Goal: Information Seeking & Learning: Learn about a topic

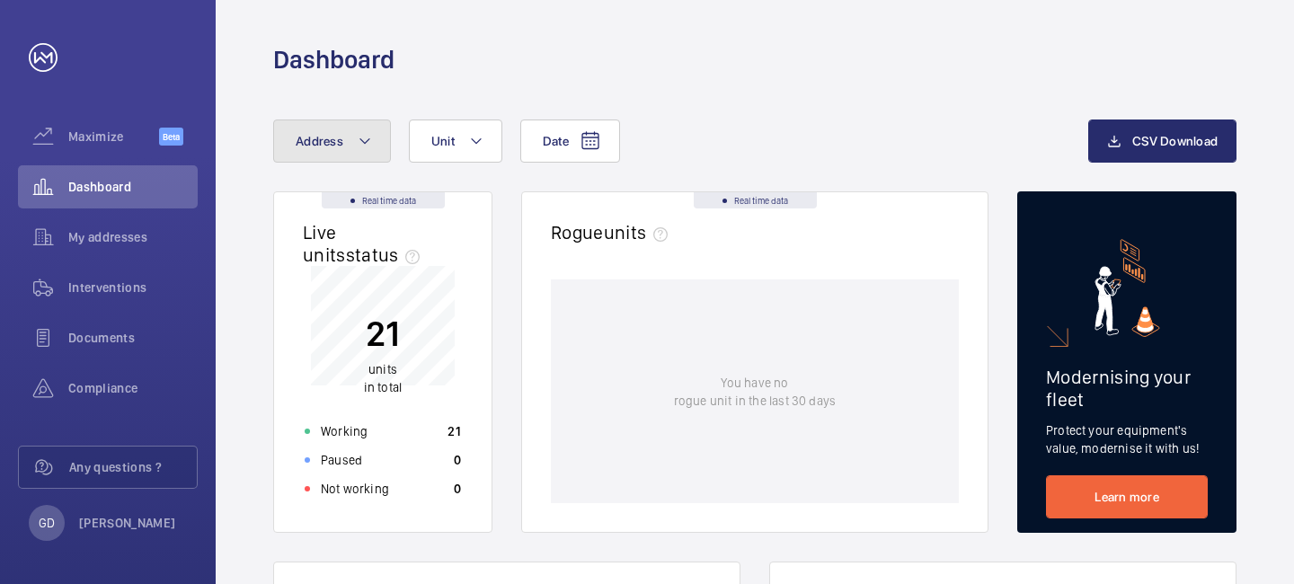
click at [363, 151] on mat-icon at bounding box center [365, 141] width 14 height 22
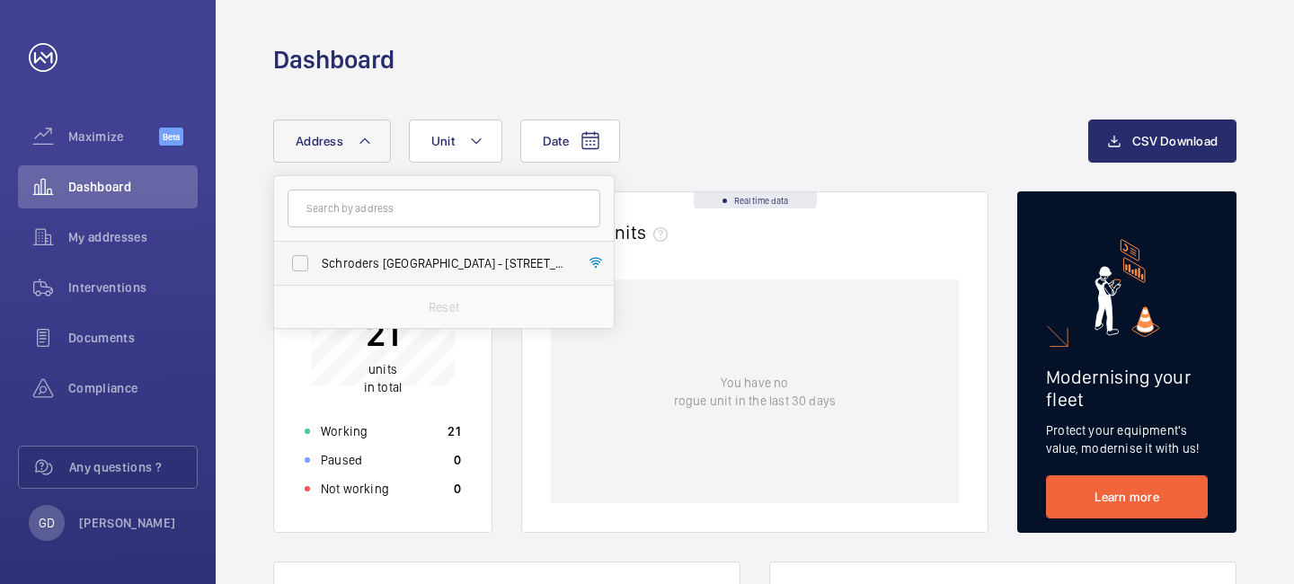
click at [350, 279] on label "Schroders [GEOGRAPHIC_DATA] - [STREET_ADDRESS]" at bounding box center [430, 263] width 313 height 43
click at [318, 279] on input "Schroders [GEOGRAPHIC_DATA] - [STREET_ADDRESS]" at bounding box center [300, 263] width 36 height 36
checkbox input "true"
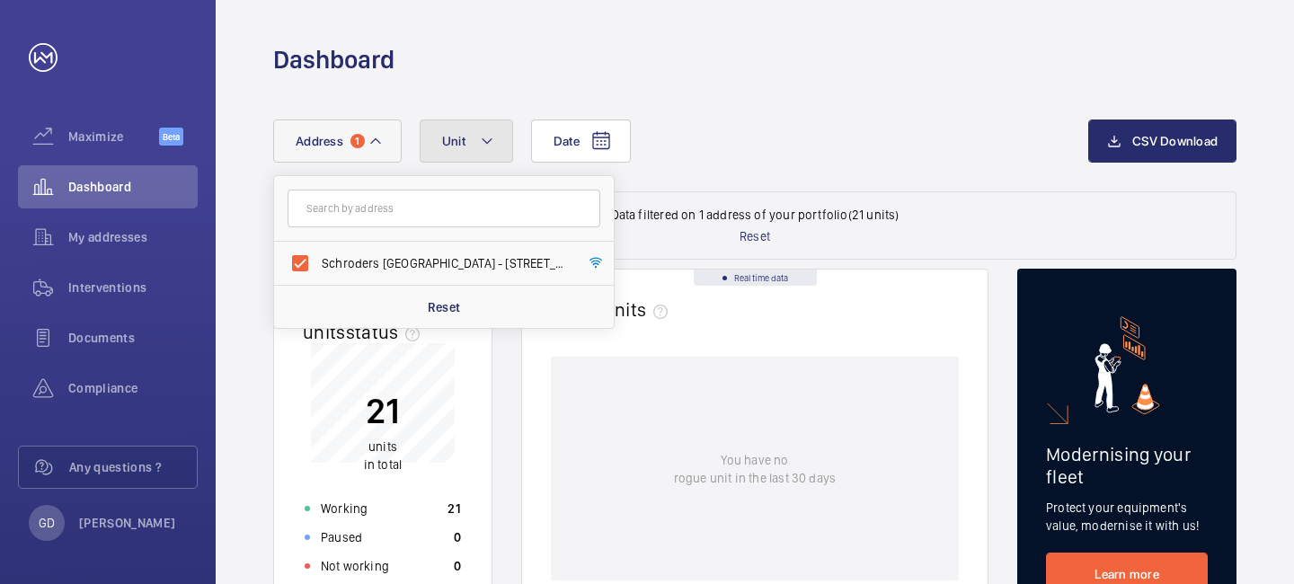
click at [482, 148] on mat-icon at bounding box center [487, 141] width 14 height 22
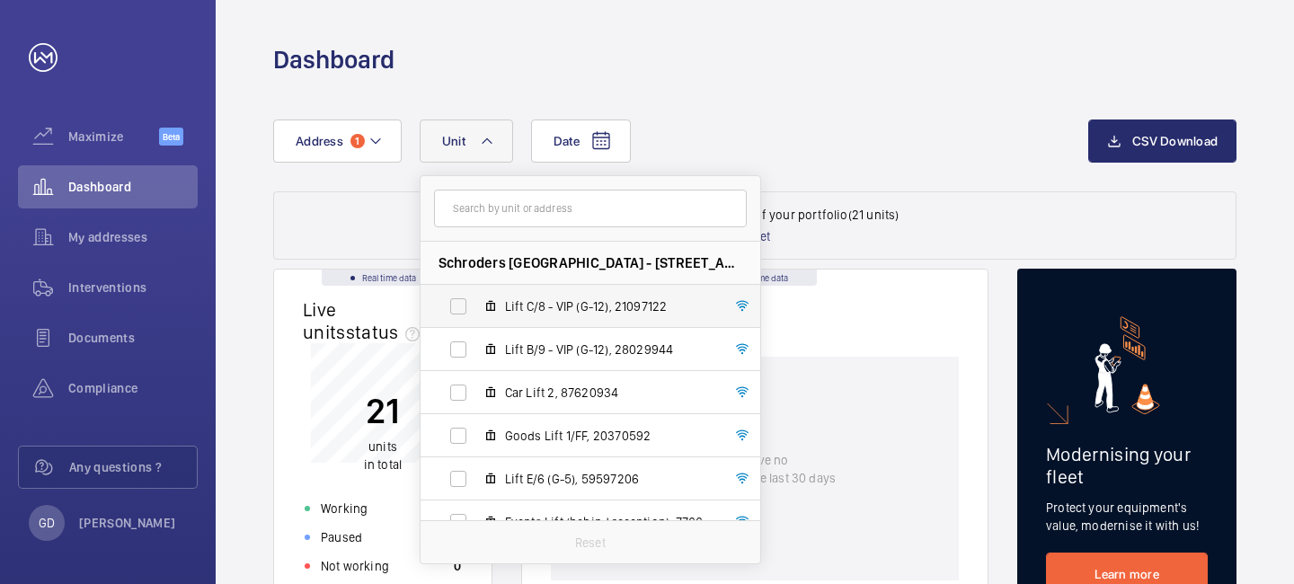
click at [452, 307] on label "Lift C/8 - VIP (G-12), 21097122" at bounding box center [576, 306] width 311 height 43
click at [452, 307] on input "Lift C/8 - VIP (G-12), 21097122" at bounding box center [458, 306] width 36 height 36
checkbox input "true"
click at [501, 147] on mat-icon at bounding box center [498, 141] width 14 height 22
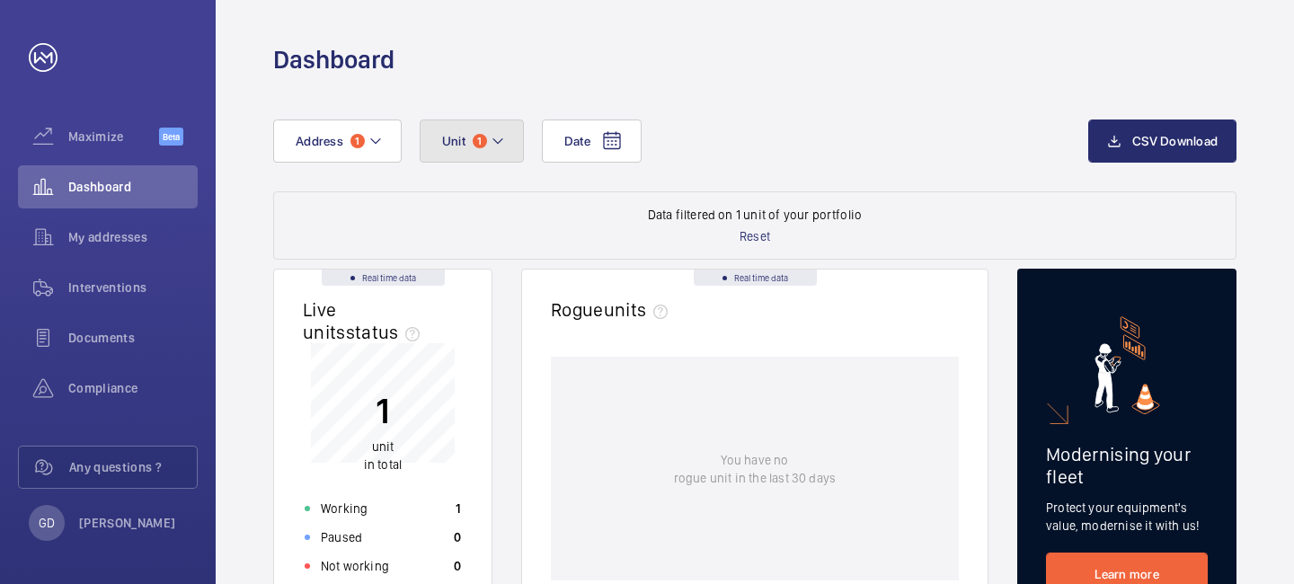
click at [500, 146] on mat-icon at bounding box center [498, 141] width 14 height 22
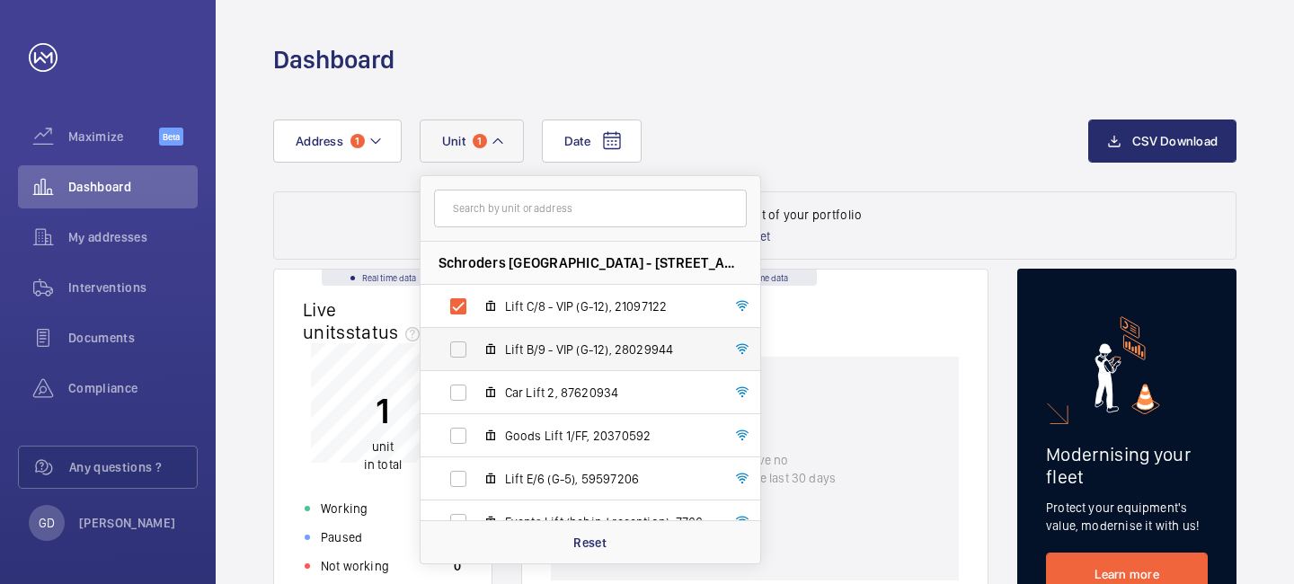
click at [461, 352] on label "Lift B/9 - VIP (G-12), 28029944" at bounding box center [576, 349] width 311 height 43
click at [461, 352] on input "Lift B/9 - VIP (G-12), 28029944" at bounding box center [458, 350] width 36 height 36
checkbox input "true"
click at [707, 63] on div "Dashboard" at bounding box center [754, 59] width 963 height 33
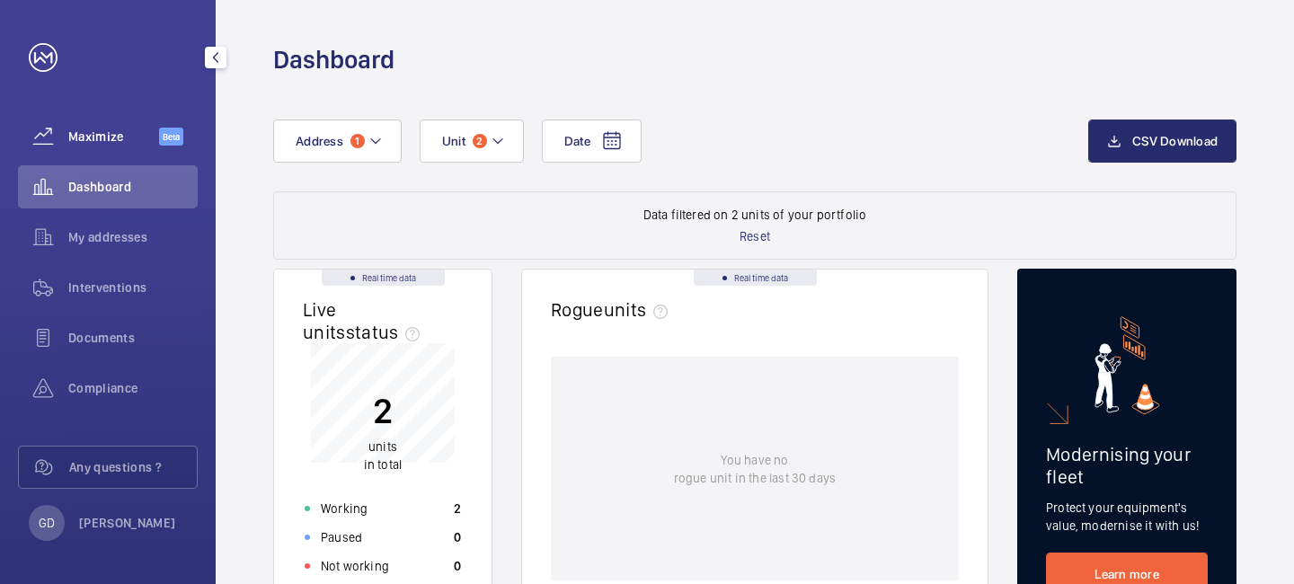
click at [153, 137] on span "Maximize" at bounding box center [113, 137] width 91 height 18
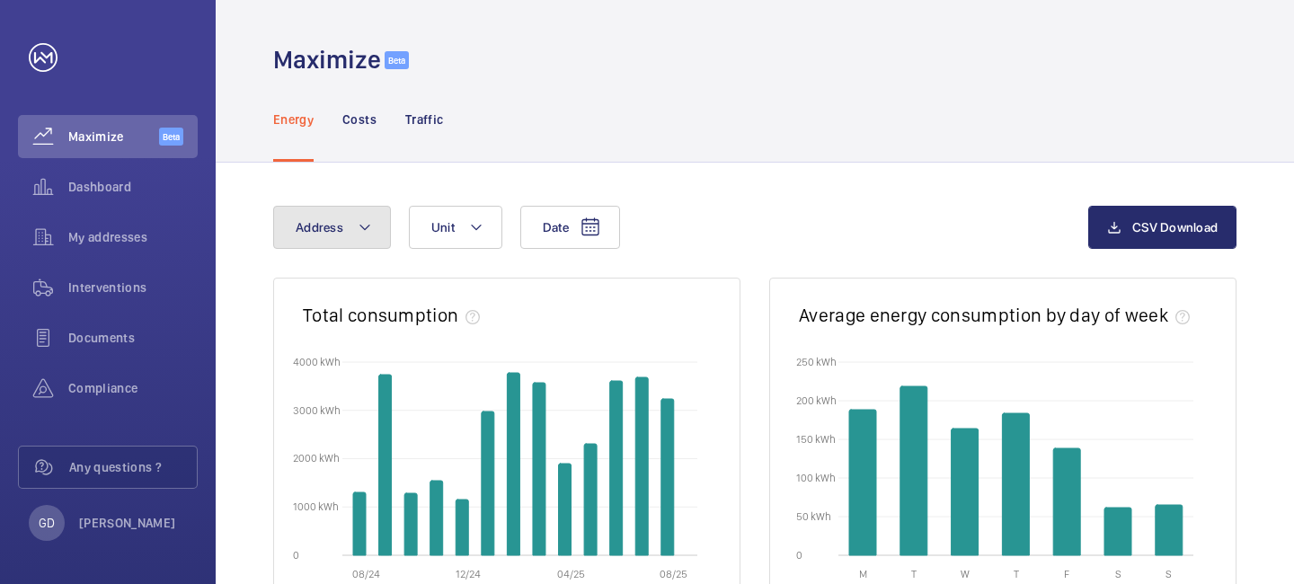
click at [368, 235] on mat-icon at bounding box center [365, 228] width 14 height 22
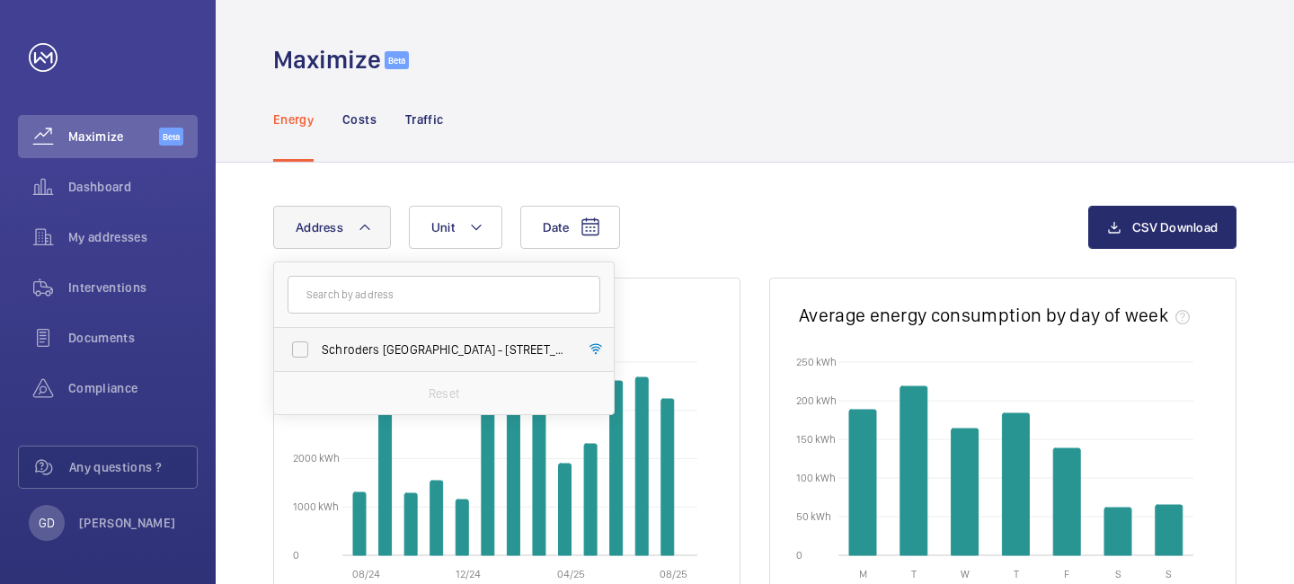
click at [346, 346] on span "Schroders [GEOGRAPHIC_DATA] - [STREET_ADDRESS]" at bounding box center [445, 350] width 247 height 18
click at [318, 346] on input "Schroders [GEOGRAPHIC_DATA] - [STREET_ADDRESS]" at bounding box center [300, 350] width 36 height 36
checkbox input "true"
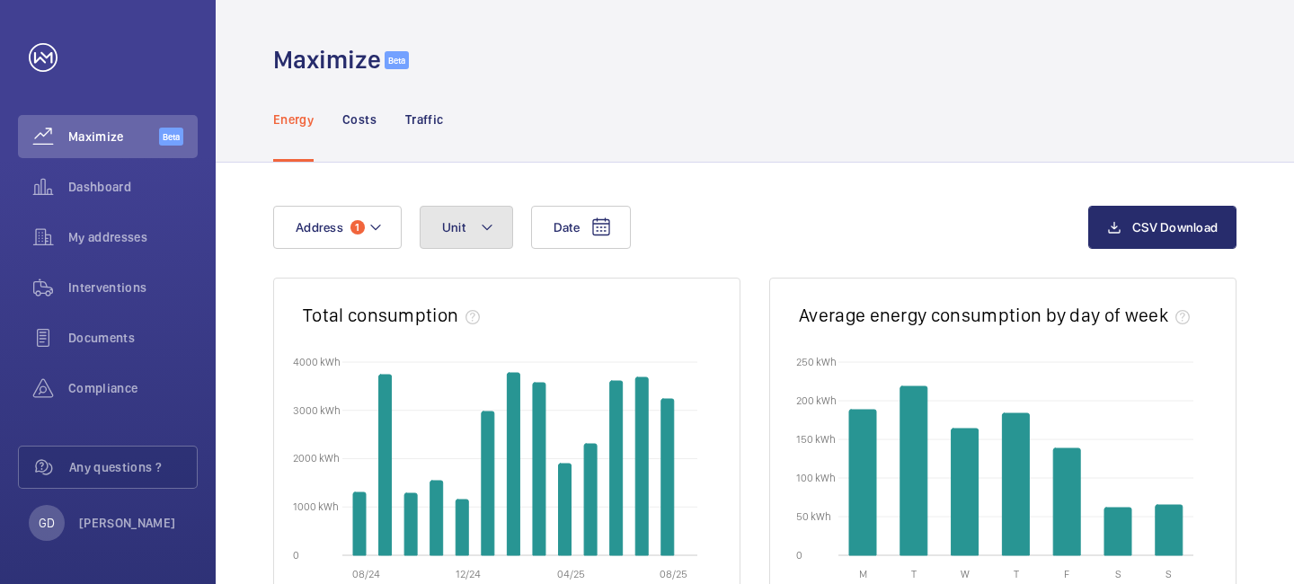
click at [480, 217] on mat-icon at bounding box center [487, 228] width 14 height 22
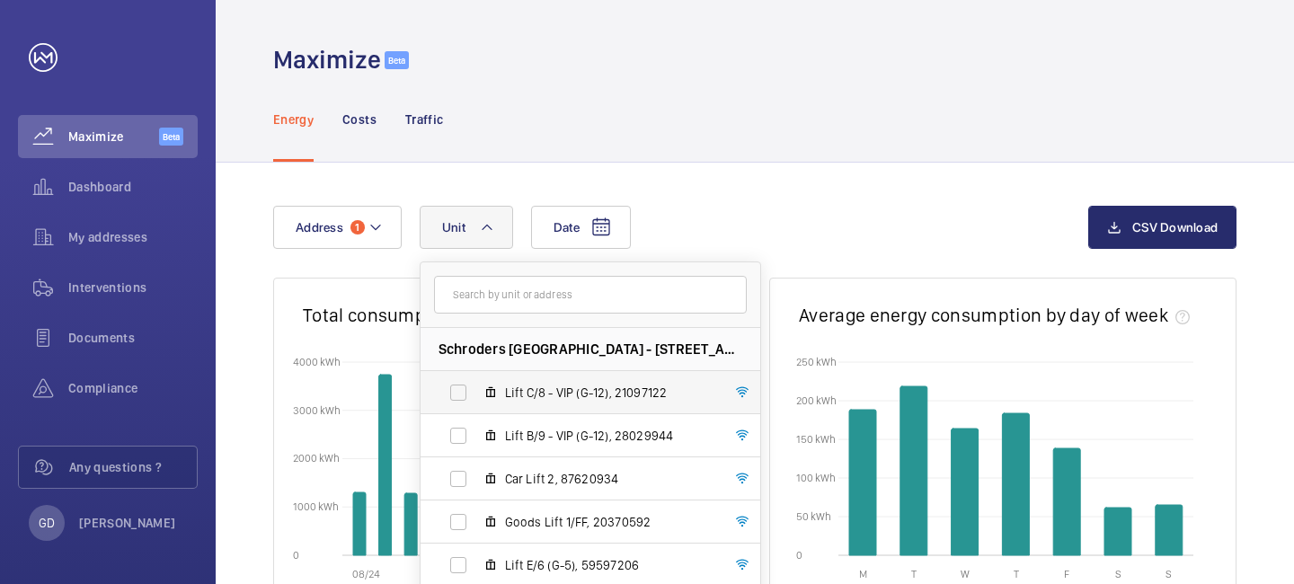
click at [457, 397] on label "Lift C/8 - VIP (G-12), 21097122" at bounding box center [576, 392] width 311 height 43
click at [457, 397] on input "Lift C/8 - VIP (G-12), 21097122" at bounding box center [458, 393] width 36 height 36
checkbox input "true"
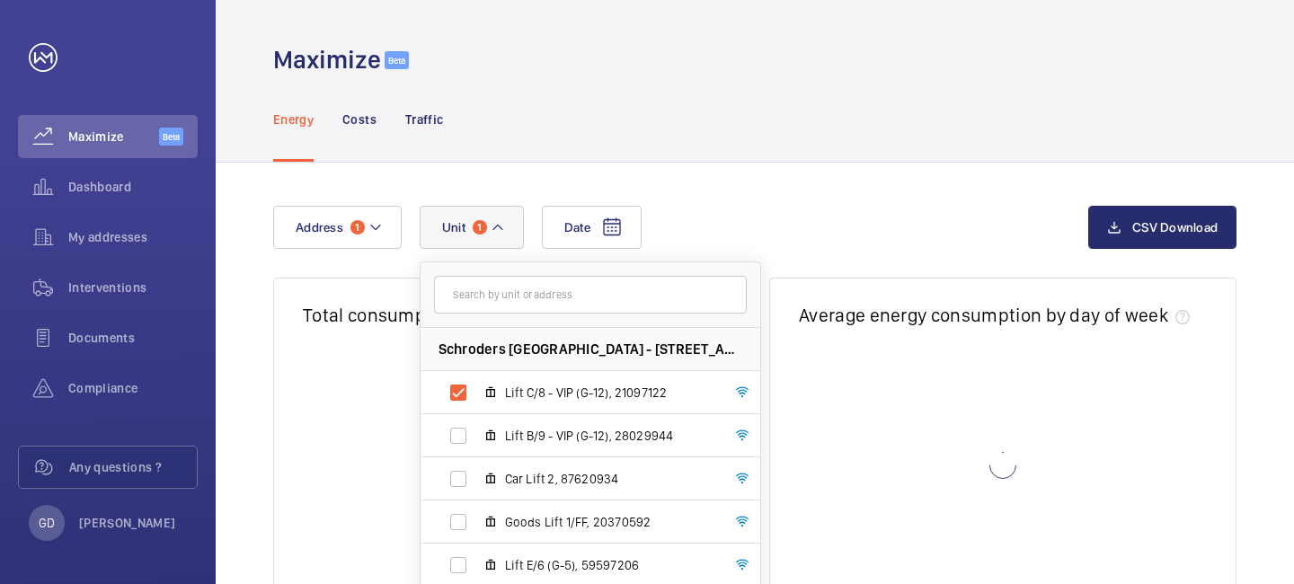
click at [497, 224] on mat-icon at bounding box center [498, 228] width 14 height 22
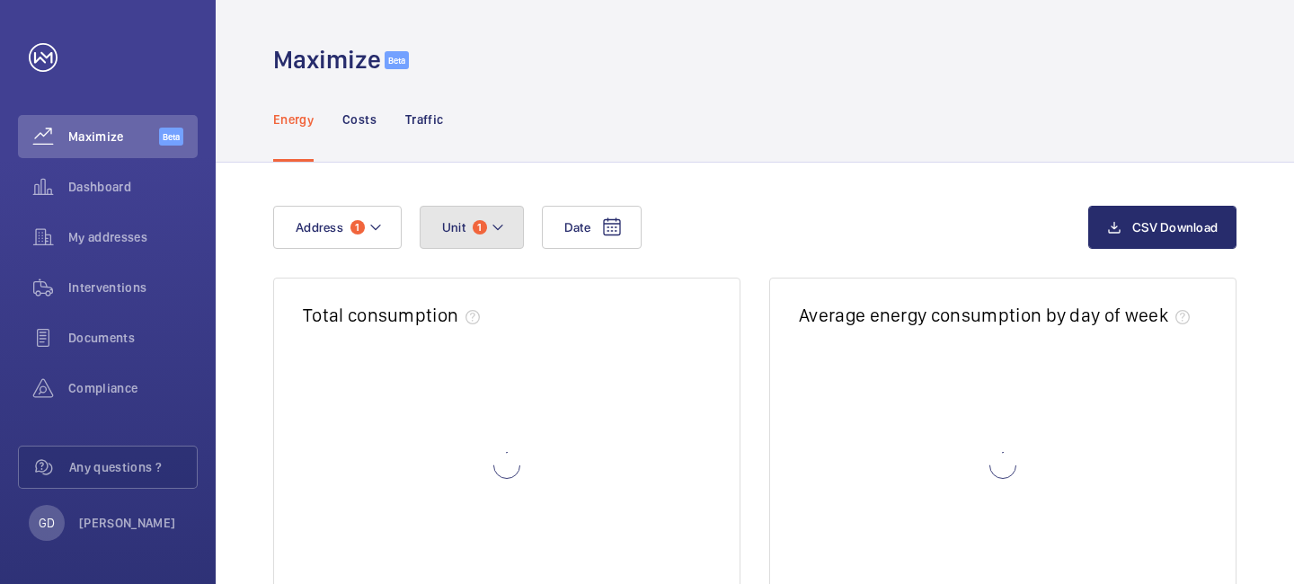
click at [497, 224] on mat-icon at bounding box center [498, 228] width 14 height 22
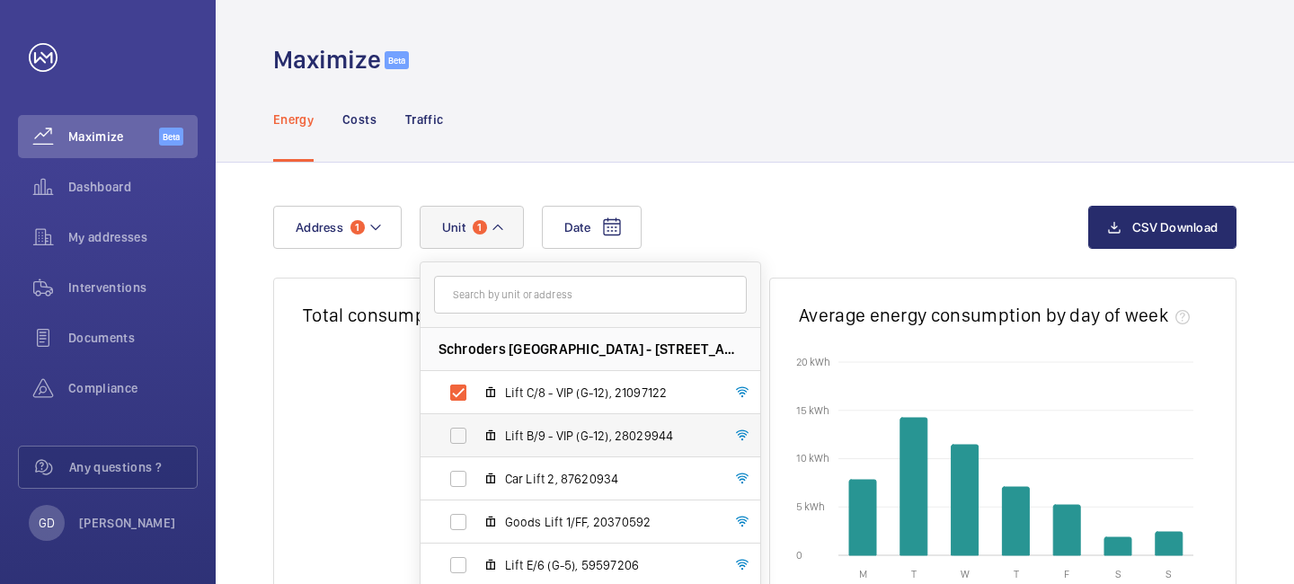
click at [454, 442] on label "Lift B/9 - VIP (G-12), 28029944" at bounding box center [576, 435] width 311 height 43
click at [454, 442] on input "Lift B/9 - VIP (G-12), 28029944" at bounding box center [458, 436] width 36 height 36
checkbox input "true"
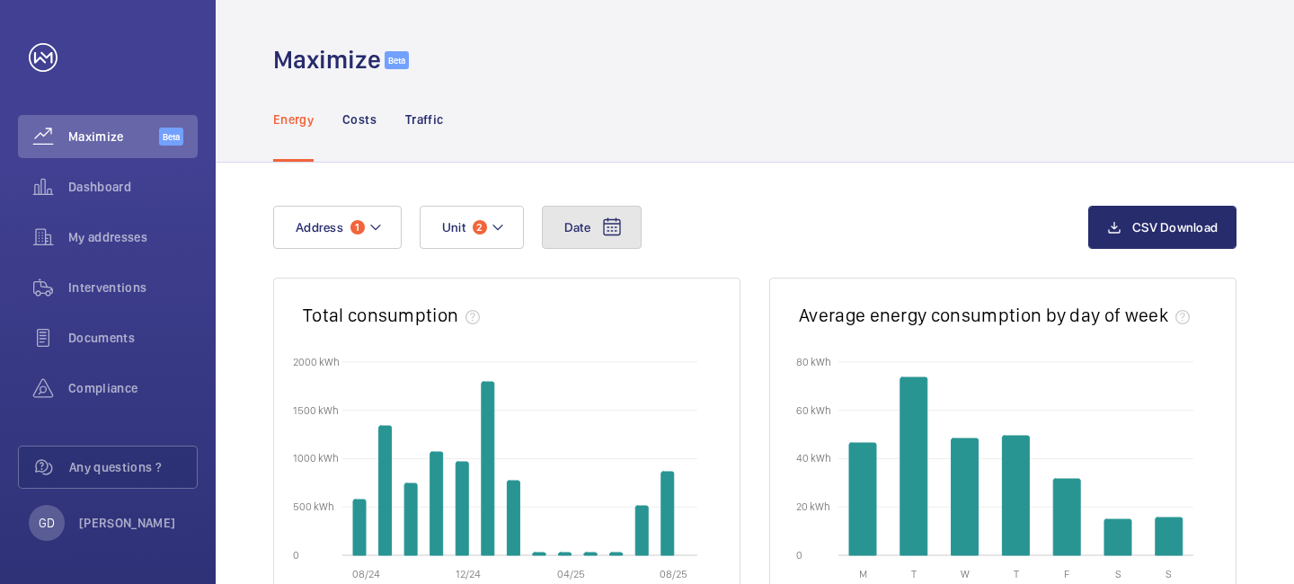
click at [584, 235] on button "Date" at bounding box center [592, 227] width 100 height 43
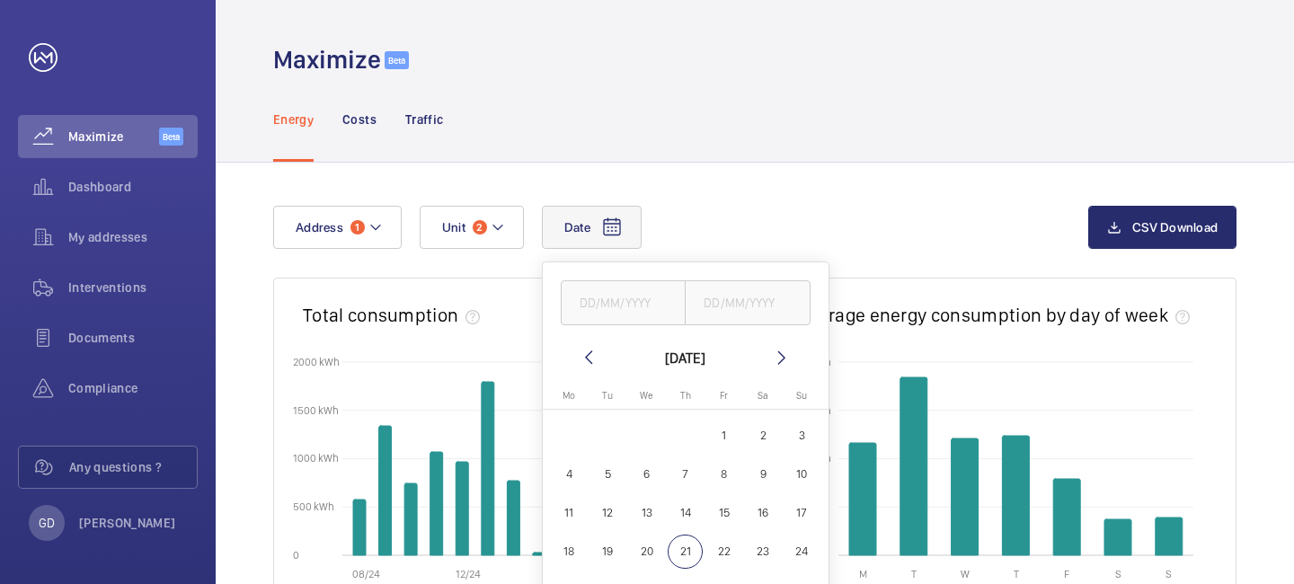
click at [596, 358] on mat-icon at bounding box center [589, 358] width 22 height 22
click at [613, 436] on span "1" at bounding box center [607, 435] width 35 height 35
type input "[DATE]"
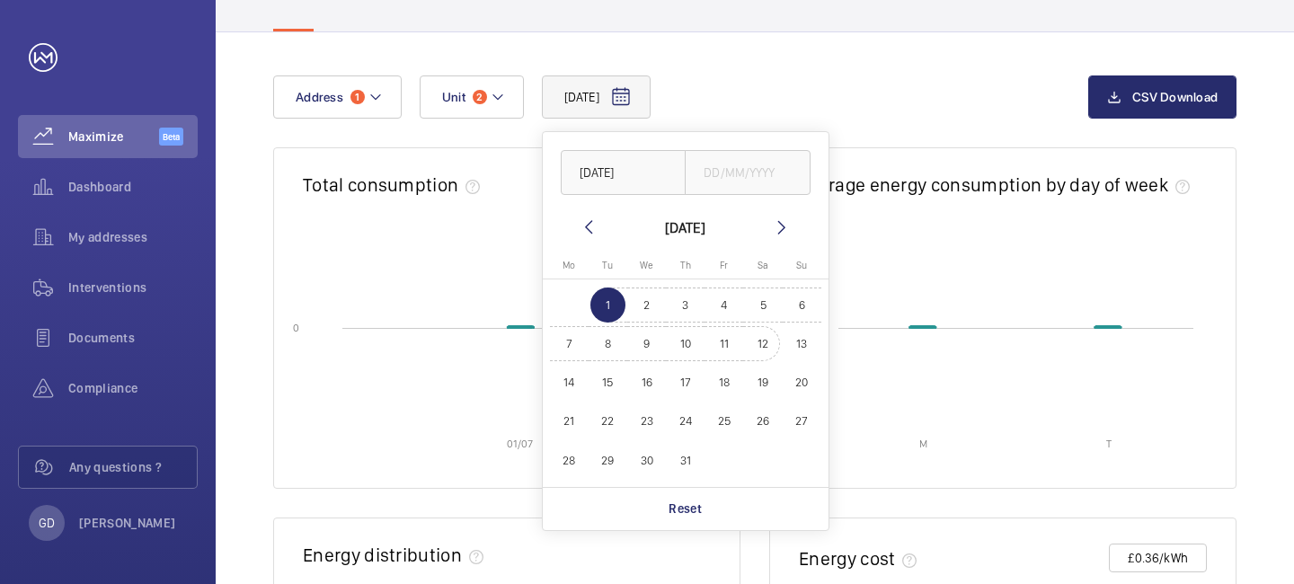
scroll to position [133, 0]
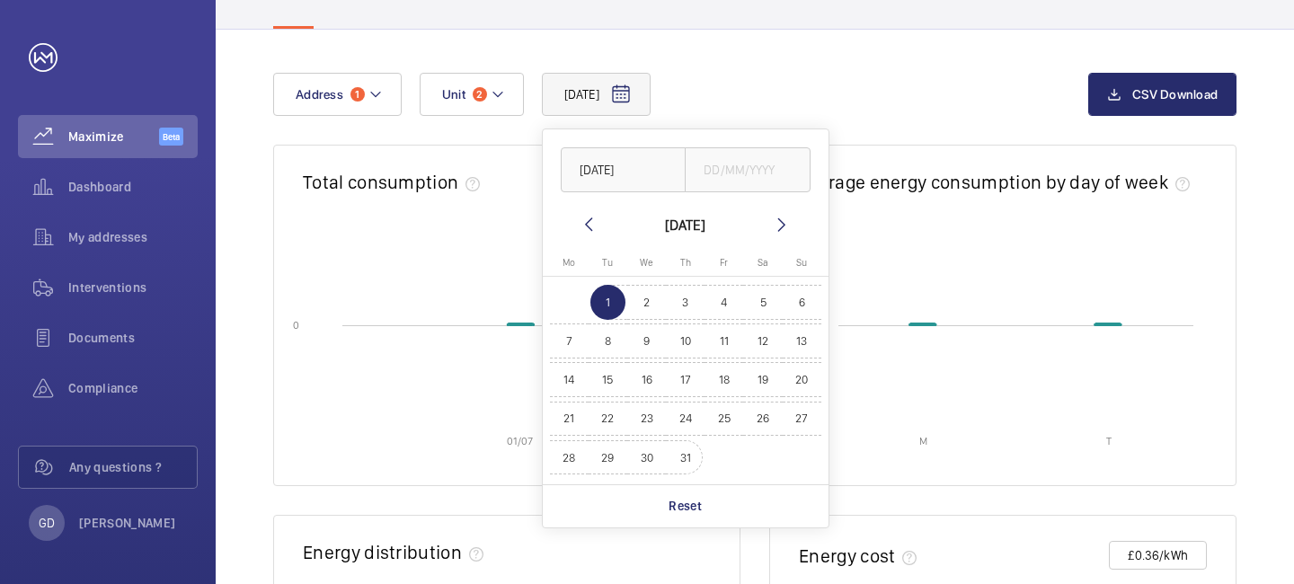
click at [682, 460] on span "31" at bounding box center [685, 457] width 35 height 35
type input "[DATE]"
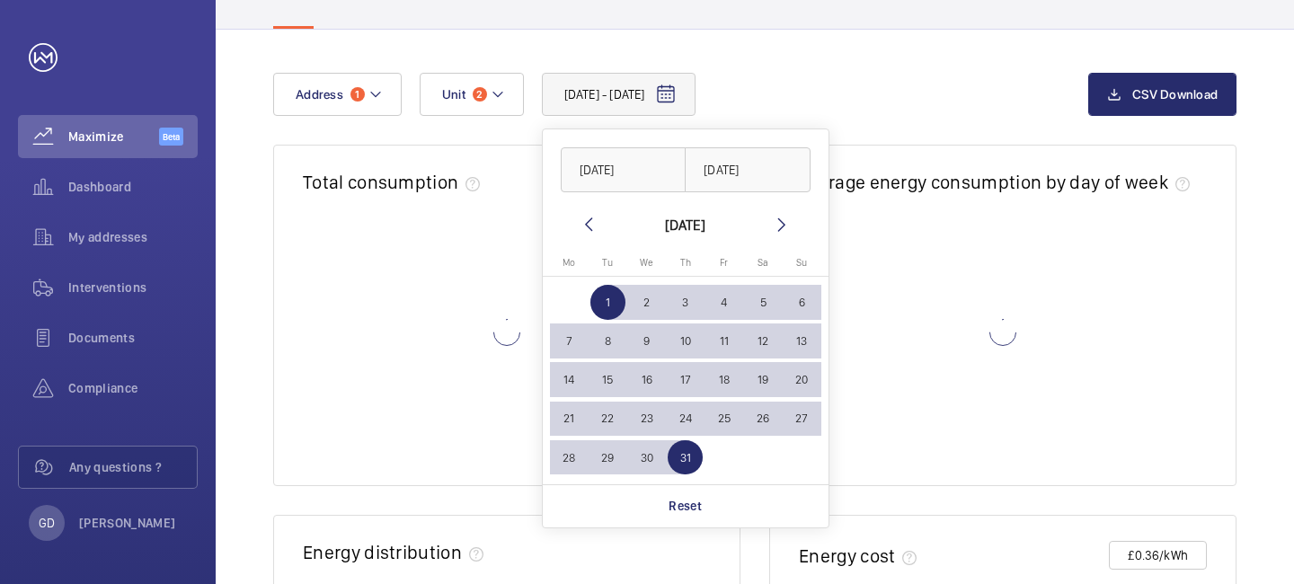
click at [771, 101] on div "[DATE] - [DATE] [DATE] [DATE] [DATE] [DATE] Mo [DATE] Tu [DATE] We [DATE] Th [D…" at bounding box center [680, 94] width 815 height 43
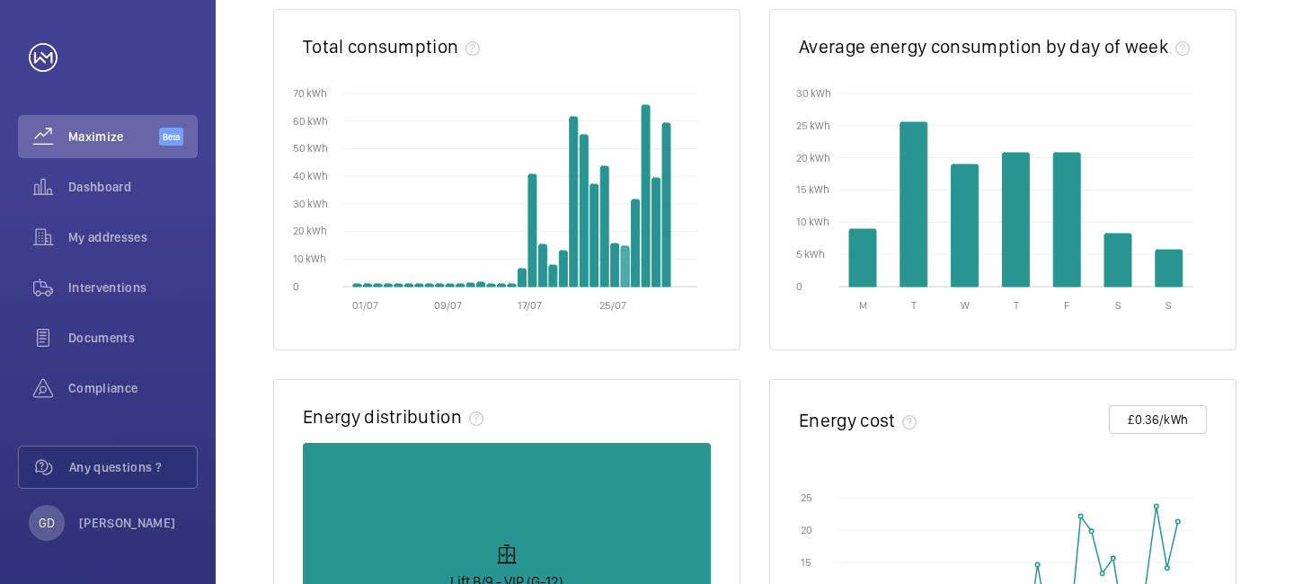
scroll to position [507, 0]
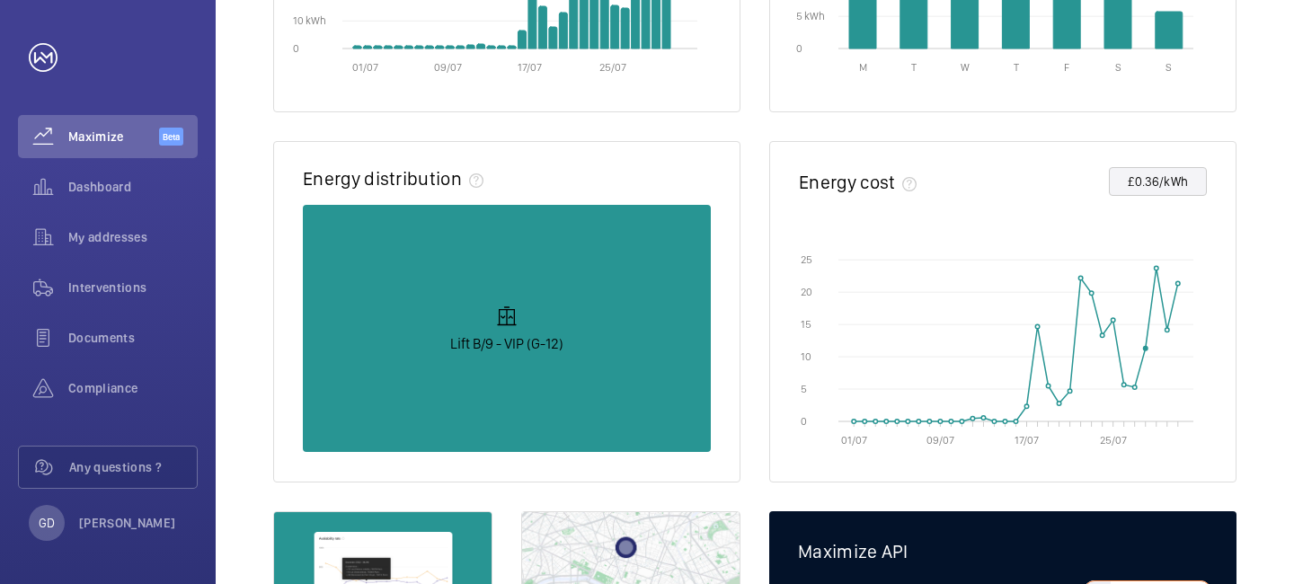
click at [1156, 182] on button "£0.36/kWh" at bounding box center [1158, 181] width 98 height 29
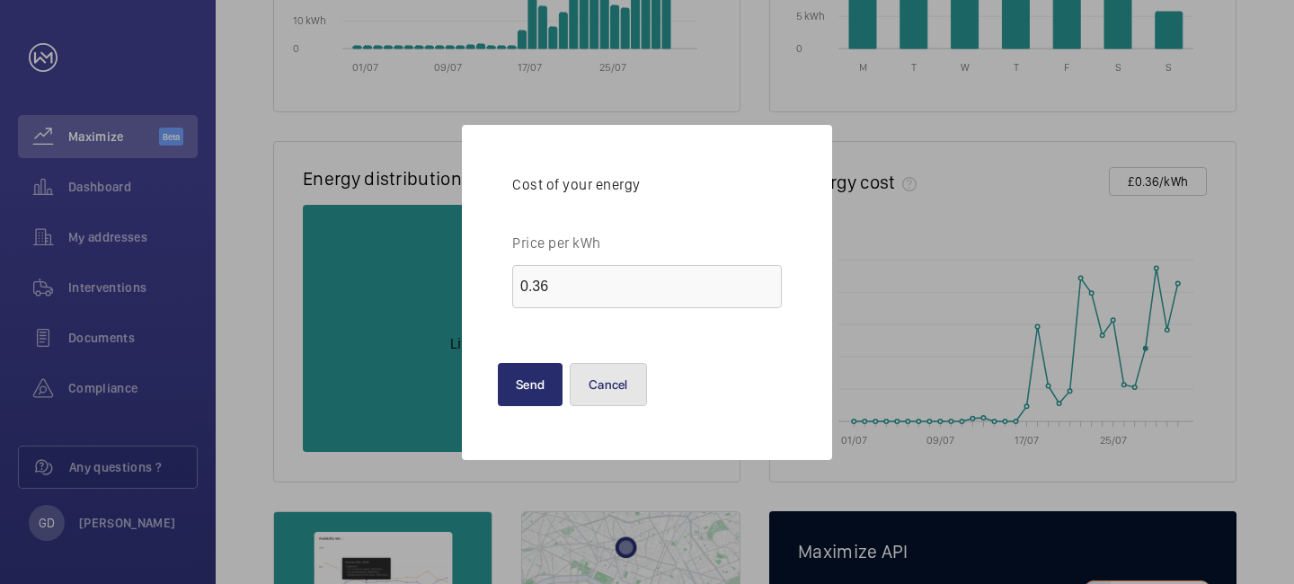
click at [603, 393] on button "Cancel" at bounding box center [608, 384] width 77 height 43
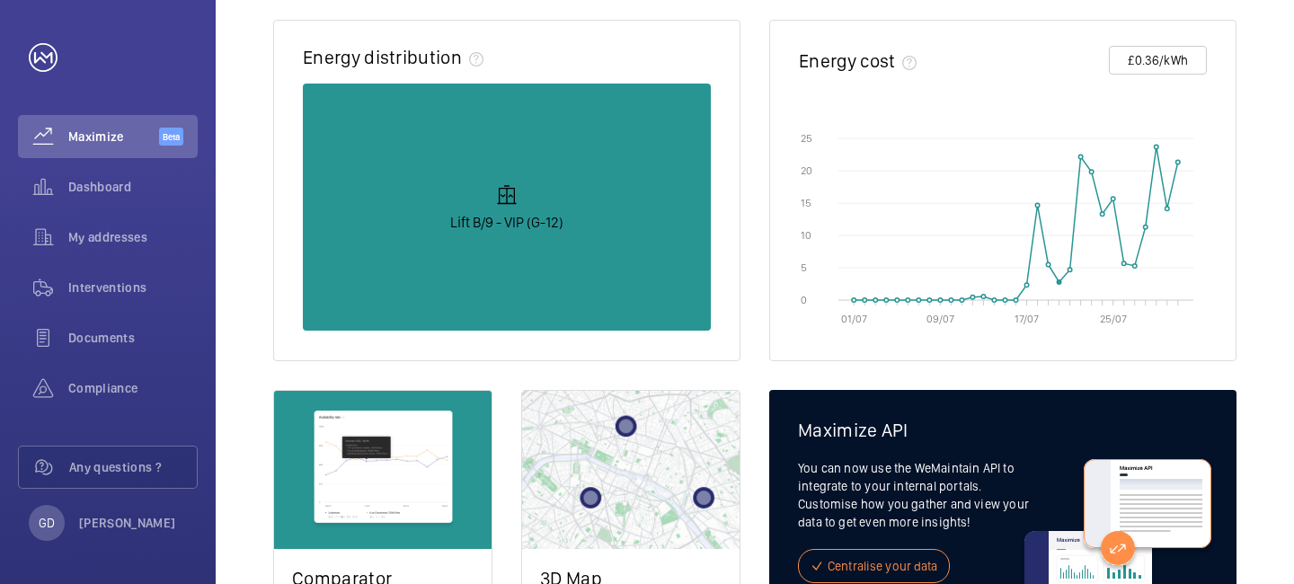
scroll to position [0, 0]
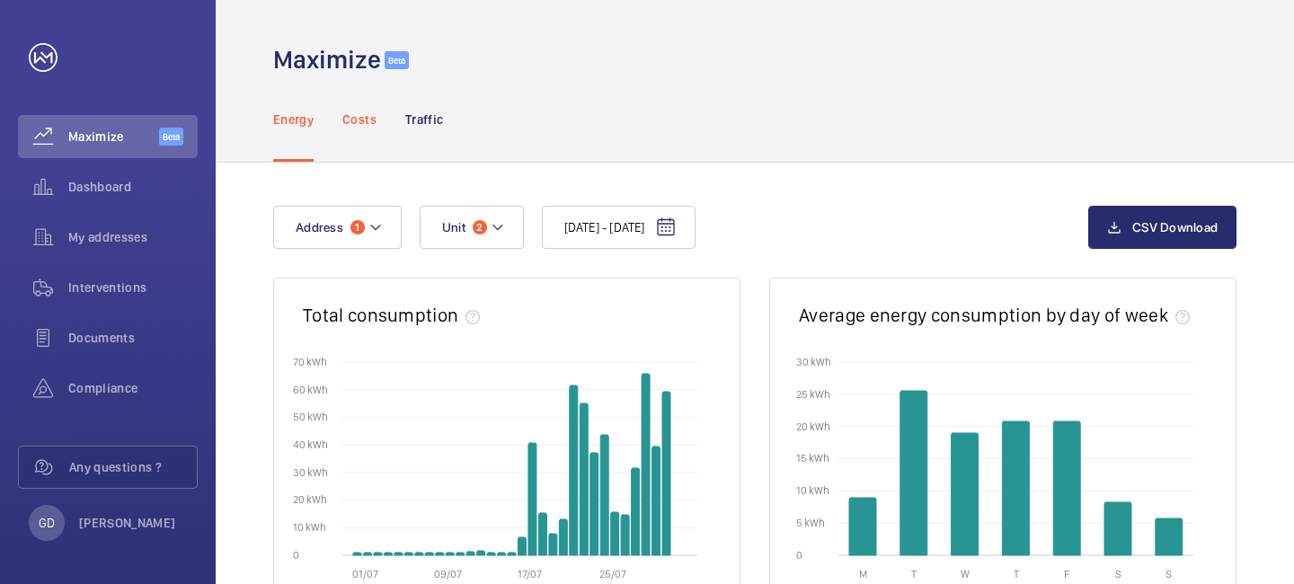
click at [366, 132] on div "Costs" at bounding box center [359, 118] width 34 height 85
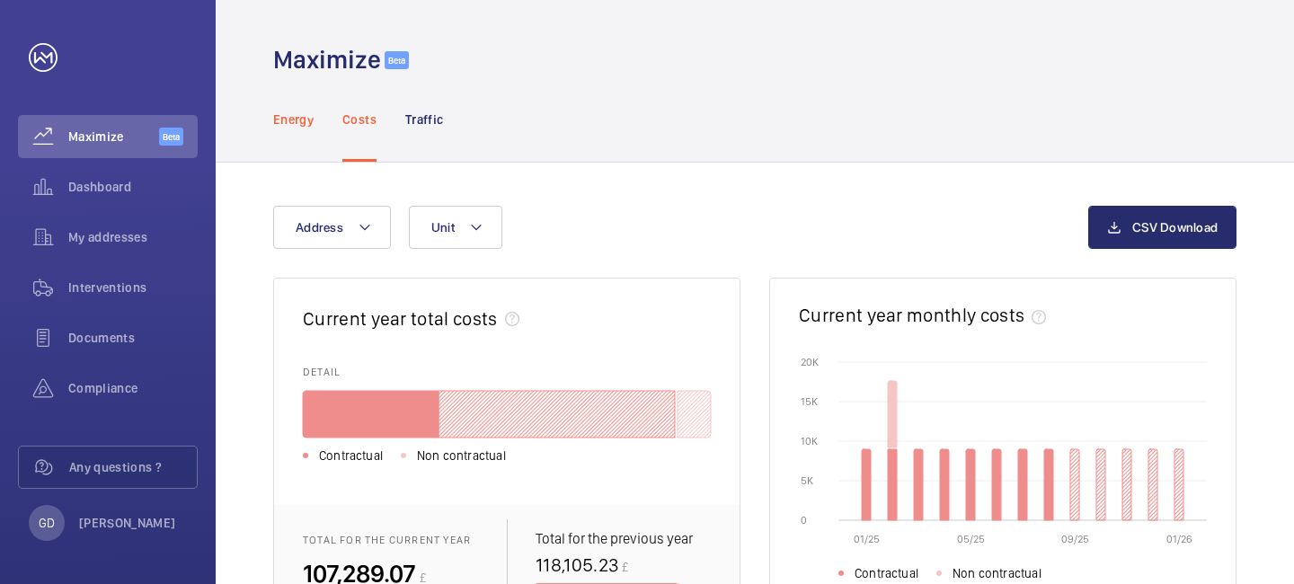
click at [290, 119] on p "Energy" at bounding box center [293, 120] width 40 height 18
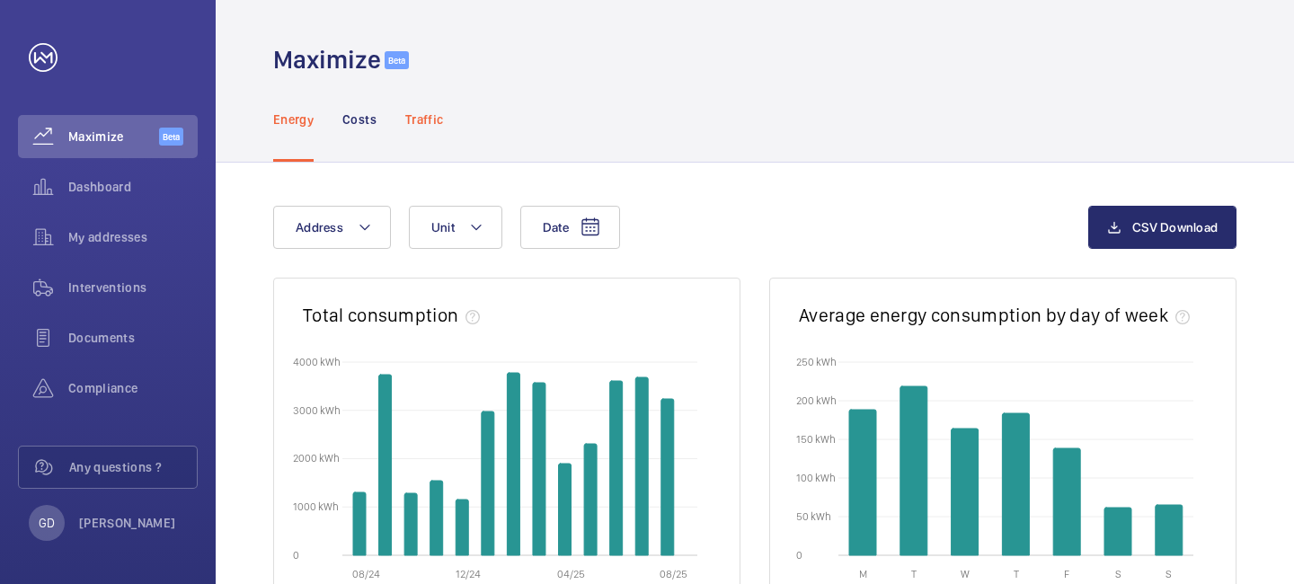
click at [424, 126] on p "Traffic" at bounding box center [424, 120] width 38 height 18
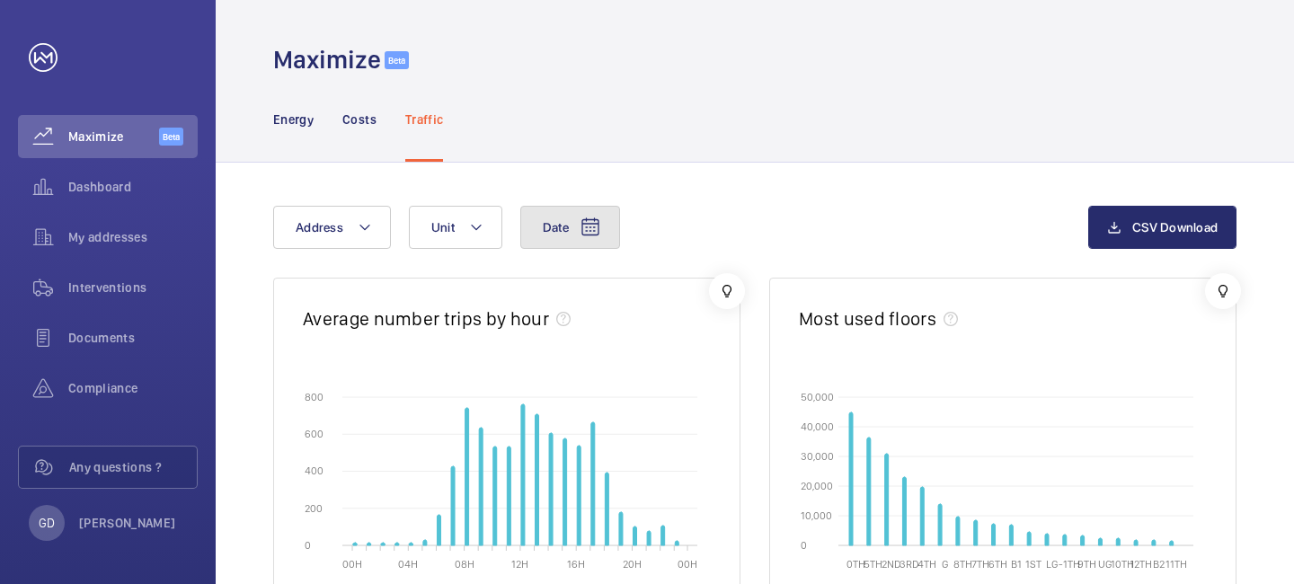
click at [547, 234] on span "Date" at bounding box center [556, 227] width 26 height 14
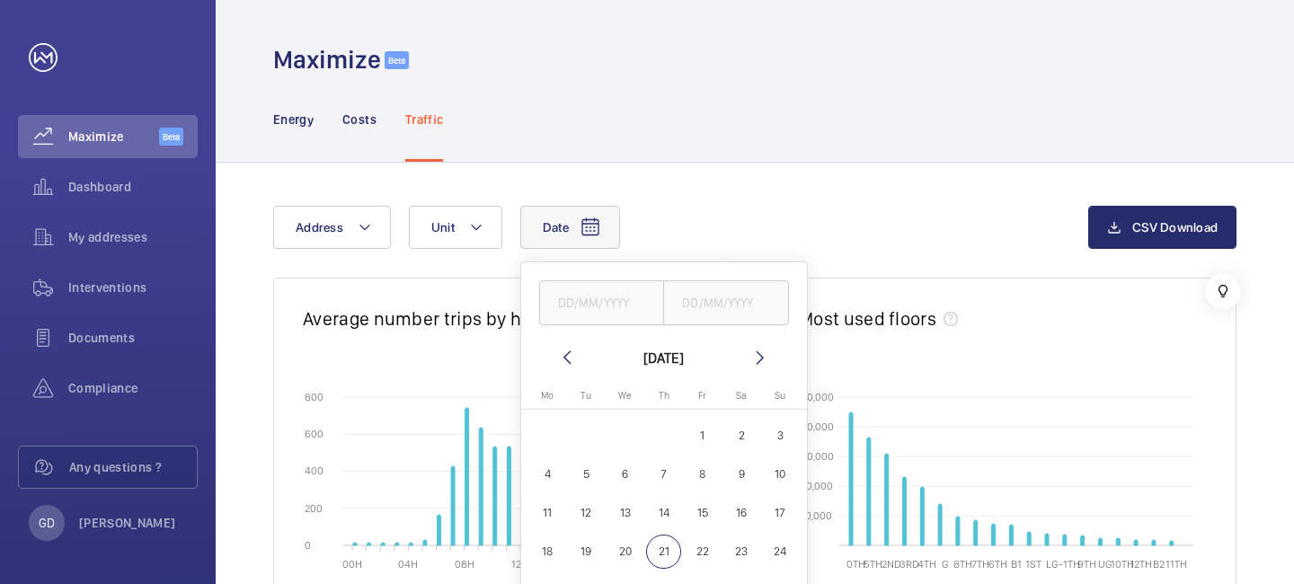
click at [563, 354] on mat-icon at bounding box center [567, 358] width 22 height 22
click at [576, 433] on span "1" at bounding box center [586, 435] width 35 height 35
type input "[DATE]"
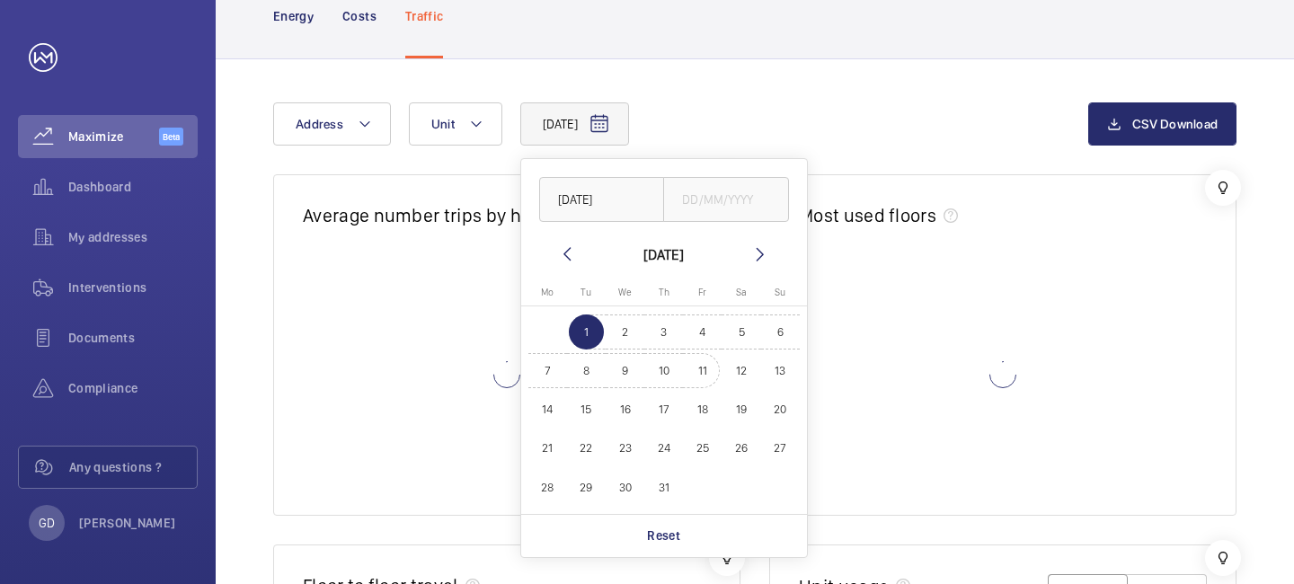
scroll to position [106, 0]
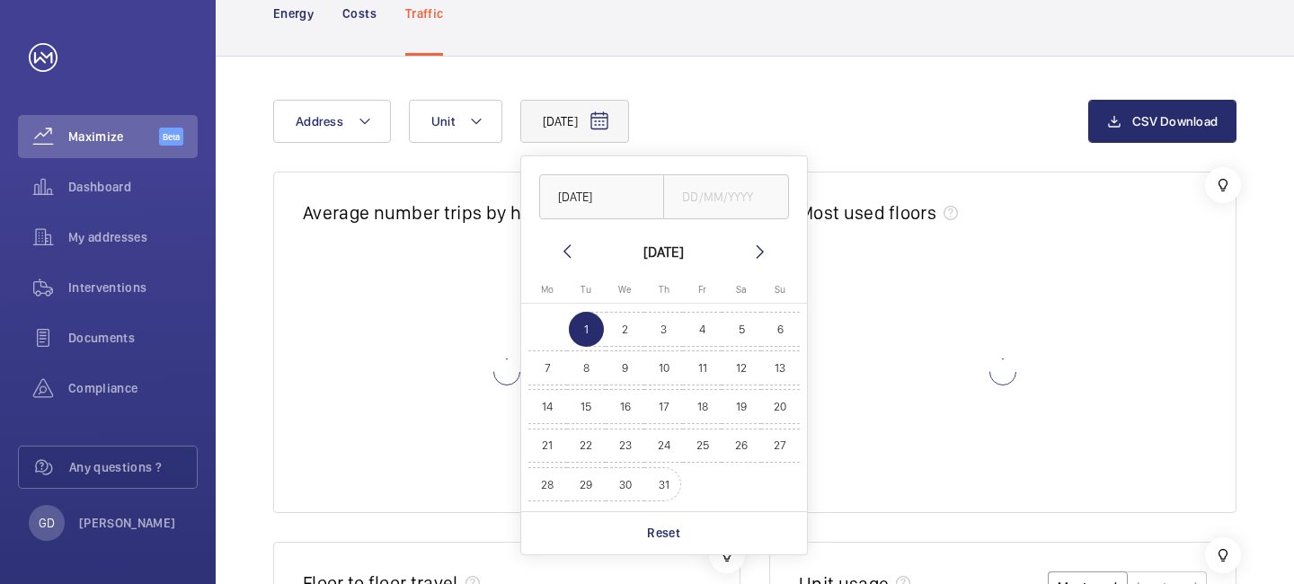
click at [662, 483] on span "31" at bounding box center [663, 484] width 35 height 35
type input "[DATE]"
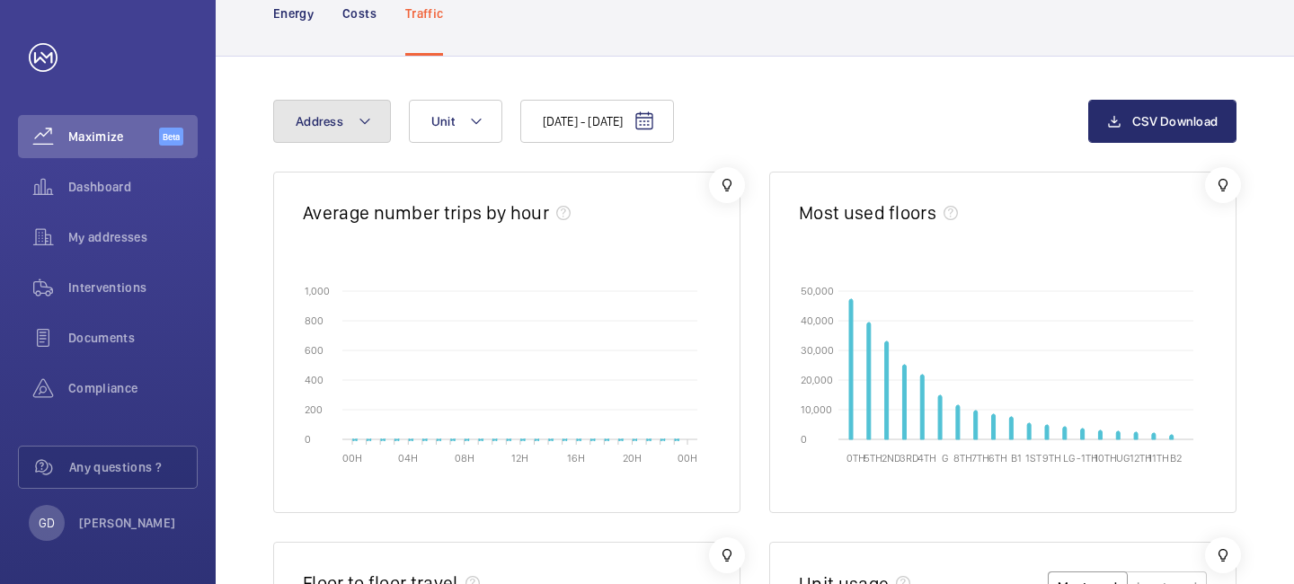
click at [374, 121] on button "Address" at bounding box center [332, 121] width 118 height 43
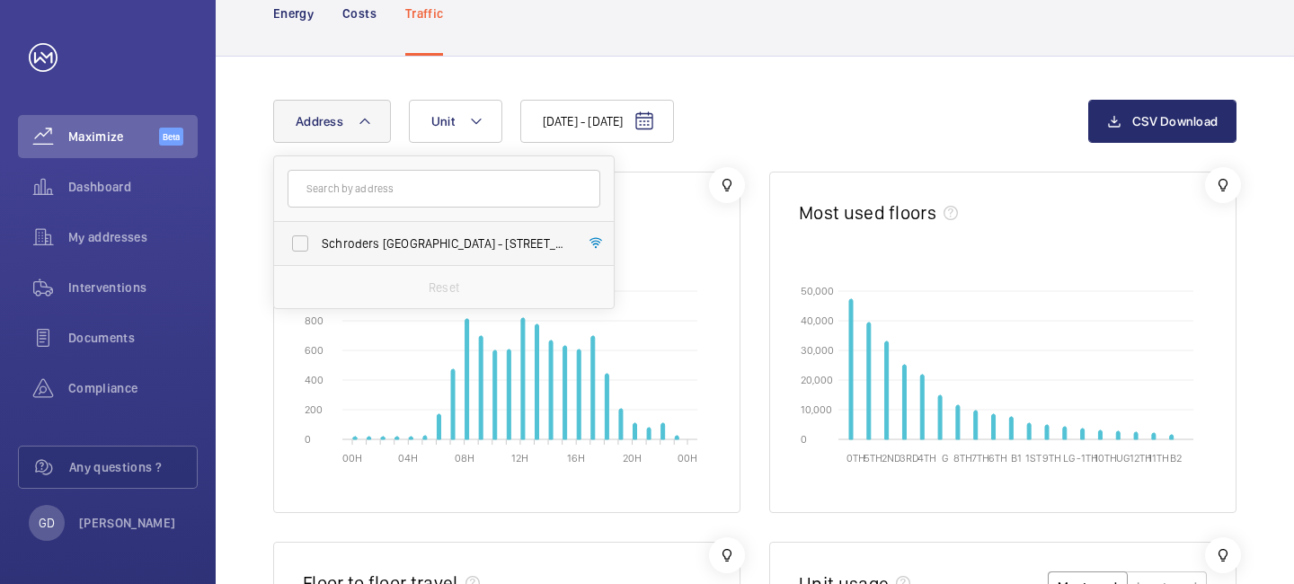
click at [369, 233] on label "Schroders [GEOGRAPHIC_DATA] - [STREET_ADDRESS]" at bounding box center [430, 243] width 313 height 43
click at [318, 233] on input "Schroders [GEOGRAPHIC_DATA] - [STREET_ADDRESS]" at bounding box center [300, 244] width 36 height 36
checkbox input "true"
click at [473, 135] on button "Unit" at bounding box center [466, 121] width 93 height 43
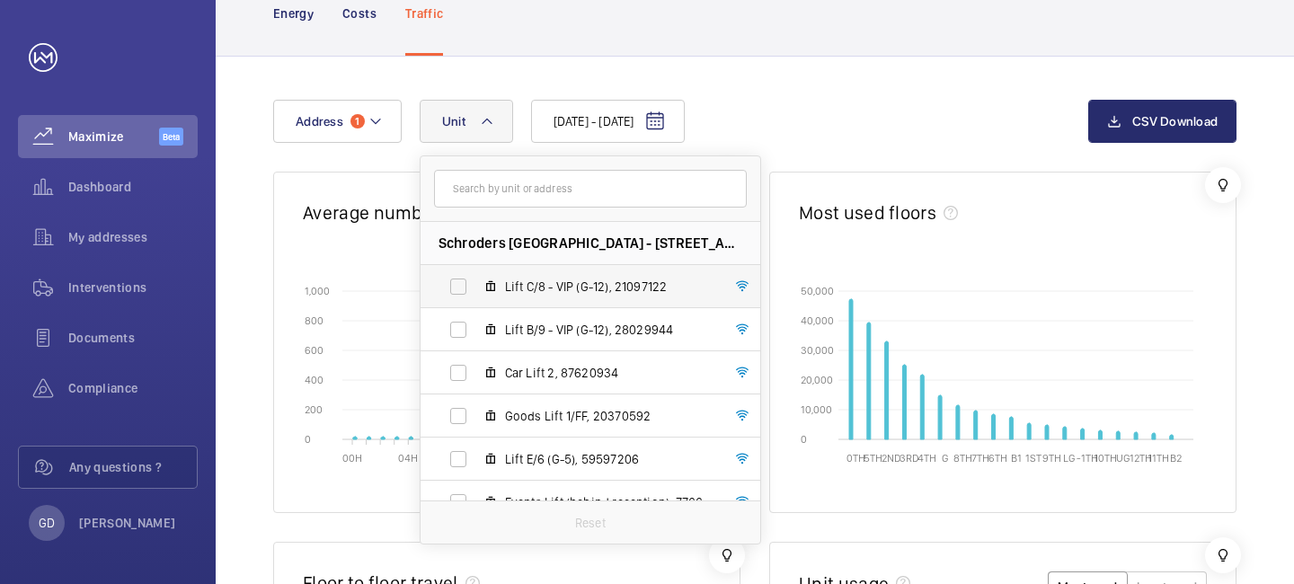
click at [453, 299] on label "Lift C/8 - VIP (G-12), 21097122" at bounding box center [576, 286] width 311 height 43
click at [453, 299] on input "Lift C/8 - VIP (G-12), 21097122" at bounding box center [458, 287] width 36 height 36
checkbox input "true"
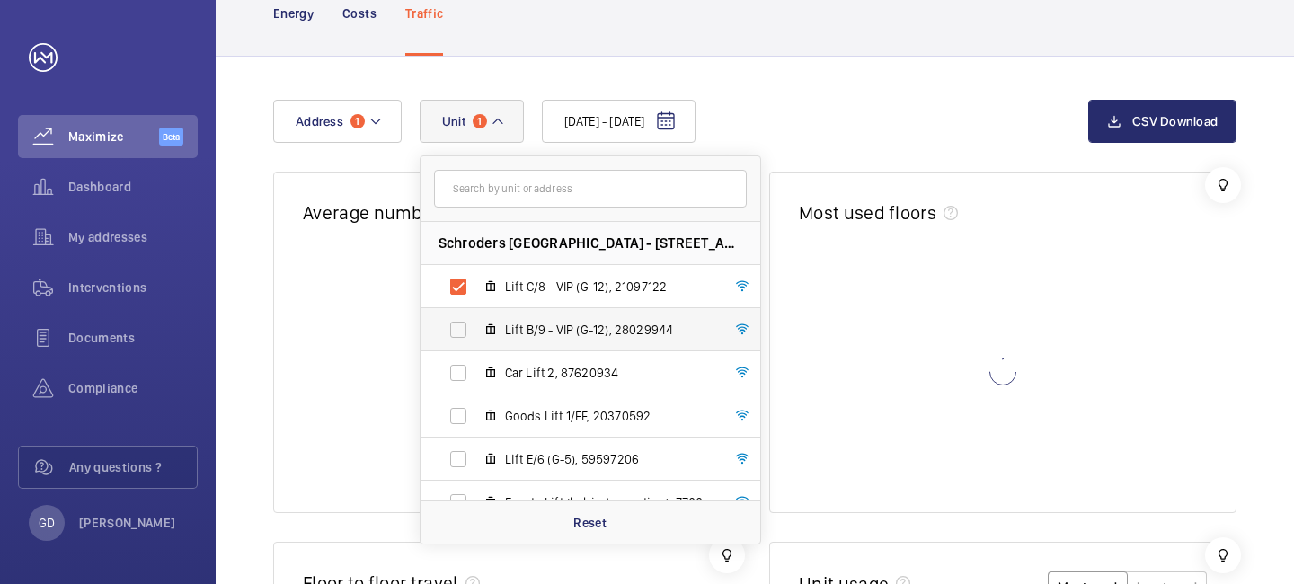
click at [453, 327] on label "Lift B/9 - VIP (G-12), 28029944" at bounding box center [576, 329] width 311 height 43
click at [453, 327] on input "Lift B/9 - VIP (G-12), 28029944" at bounding box center [458, 330] width 36 height 36
checkbox input "true"
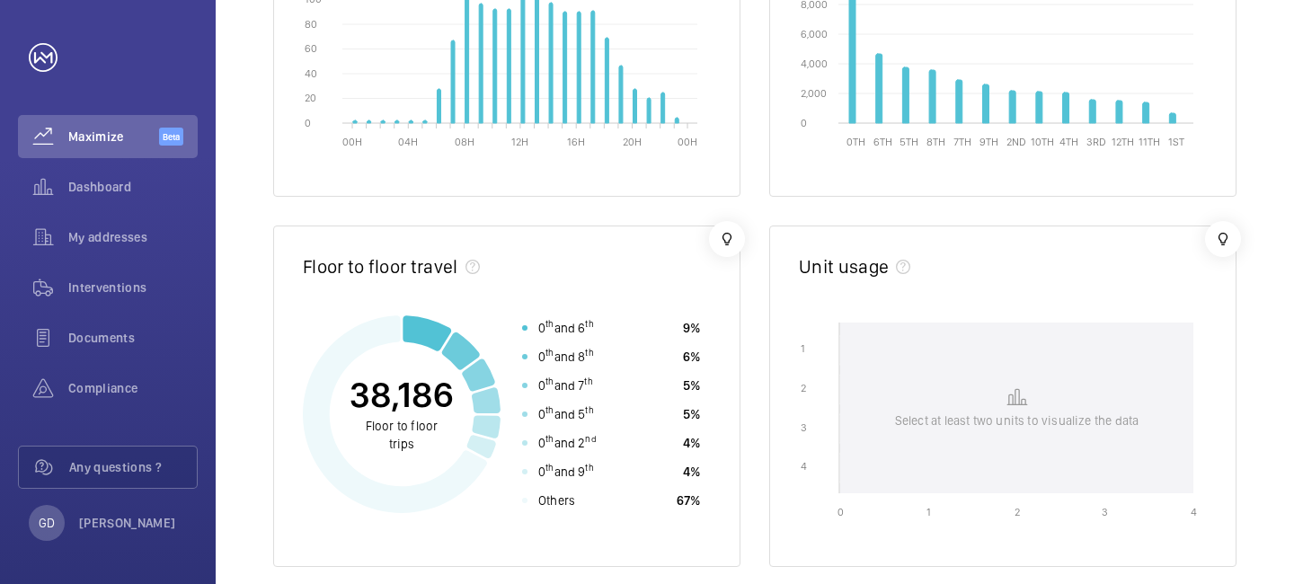
scroll to position [426, 0]
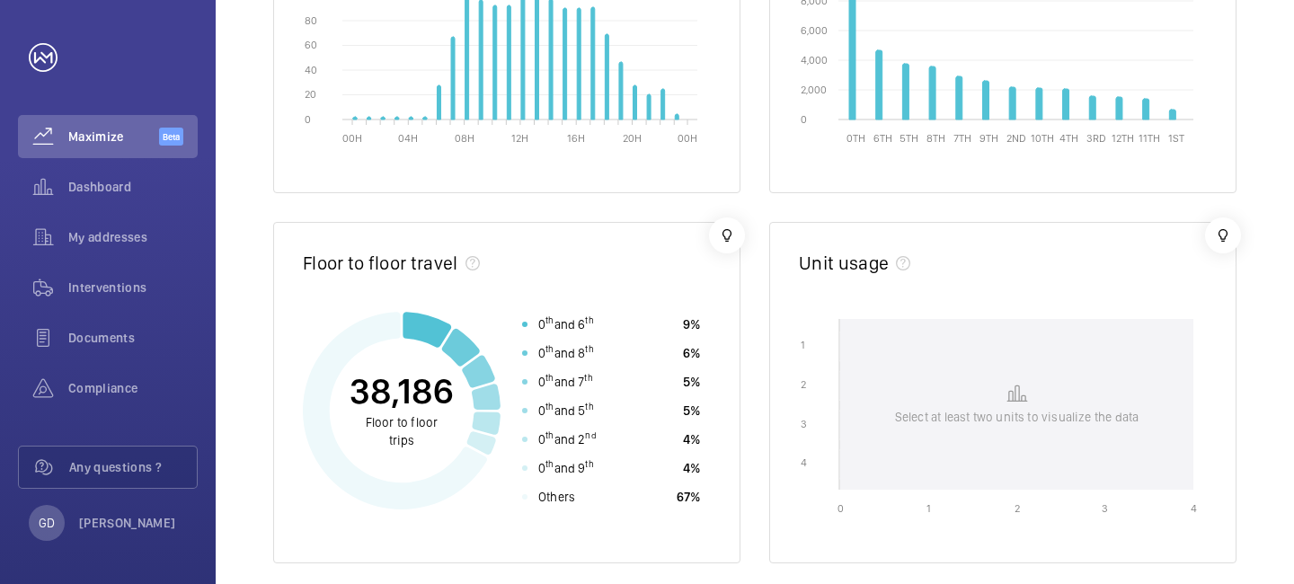
click at [1016, 435] on div "Select at least two units to visualize the data" at bounding box center [1016, 404] width 353 height 171
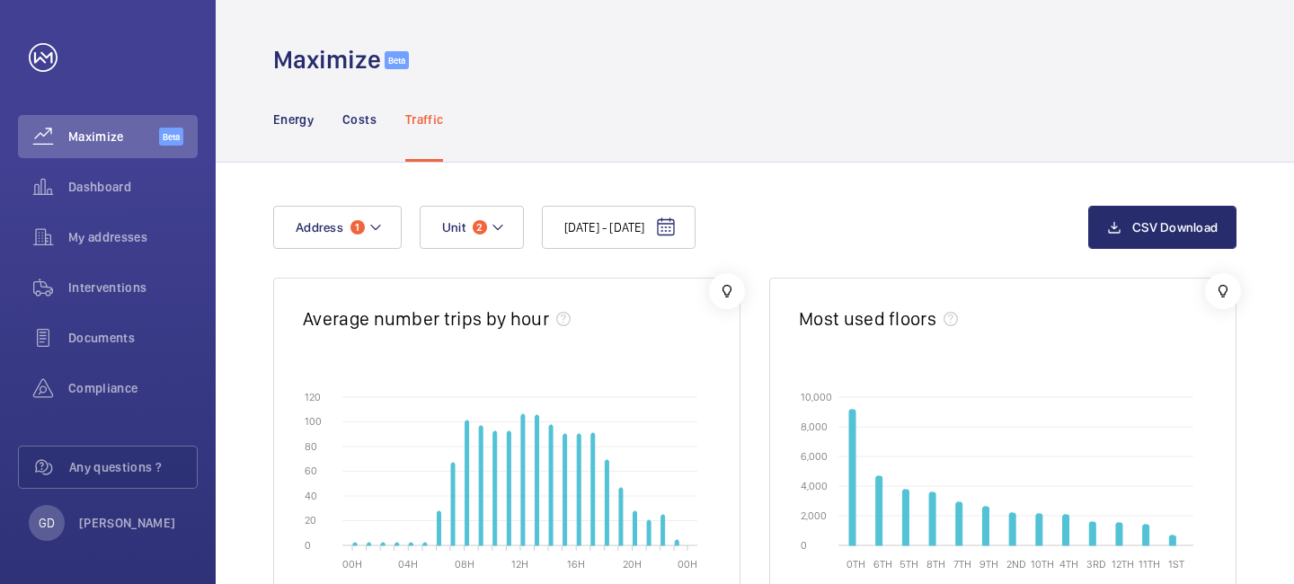
click at [527, 232] on div "[DATE] - [DATE] Address 1 Unit 2" at bounding box center [680, 227] width 815 height 43
click at [510, 230] on button "Unit 2" at bounding box center [472, 227] width 104 height 43
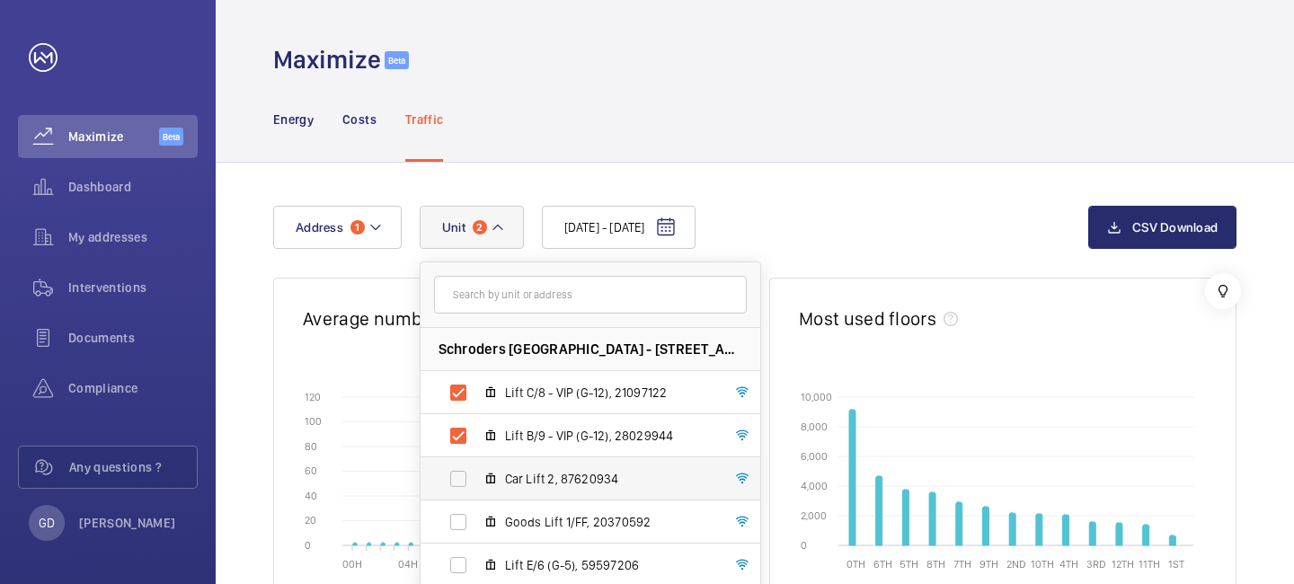
click at [492, 466] on label "Car Lift 2, 87620934" at bounding box center [576, 478] width 311 height 43
click at [476, 466] on input "Car Lift 2, 87620934" at bounding box center [458, 479] width 36 height 36
checkbox input "true"
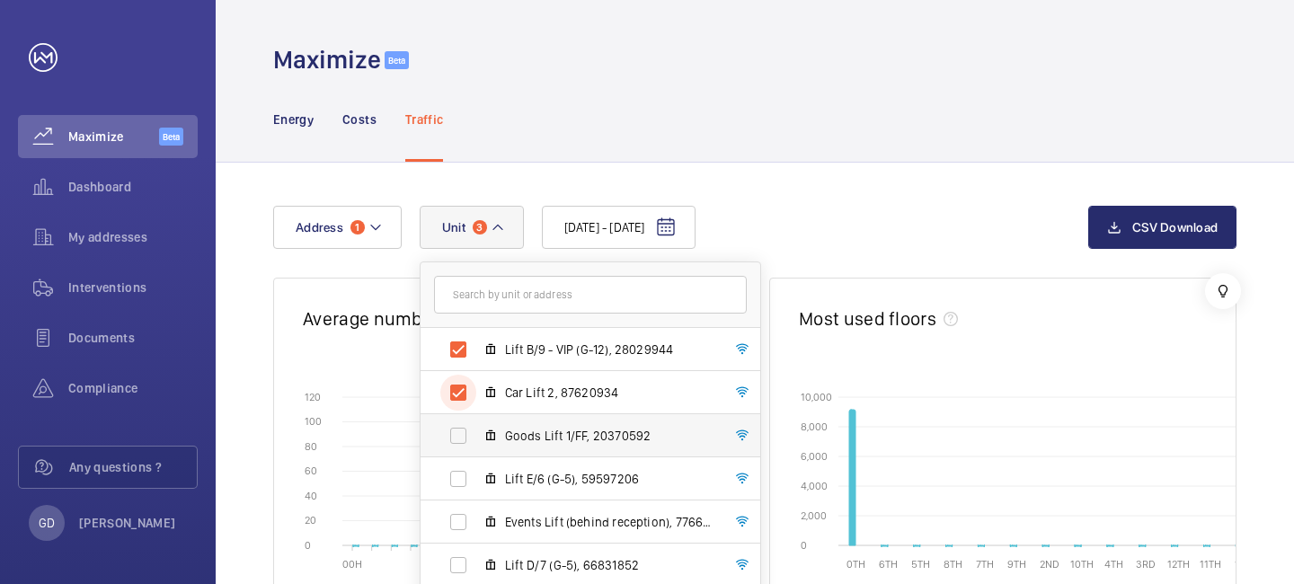
scroll to position [91, 0]
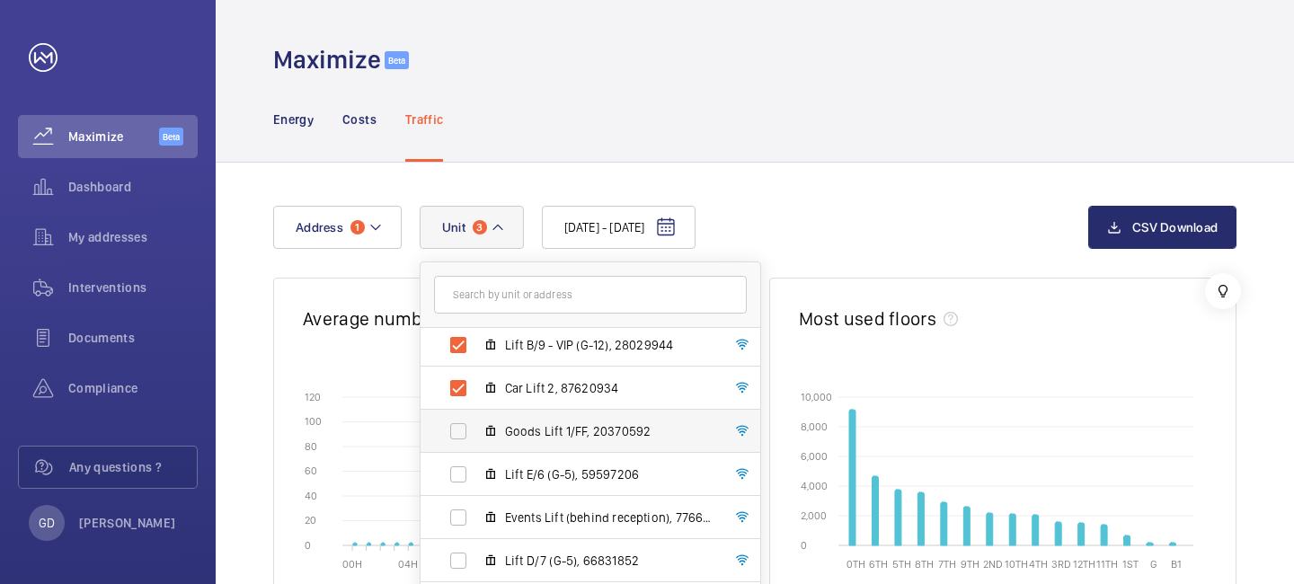
click at [493, 450] on label "Goods Lift 1/FF, 20370592" at bounding box center [576, 431] width 311 height 43
click at [476, 449] on input "Goods Lift 1/FF, 20370592" at bounding box center [458, 431] width 36 height 36
checkbox input "true"
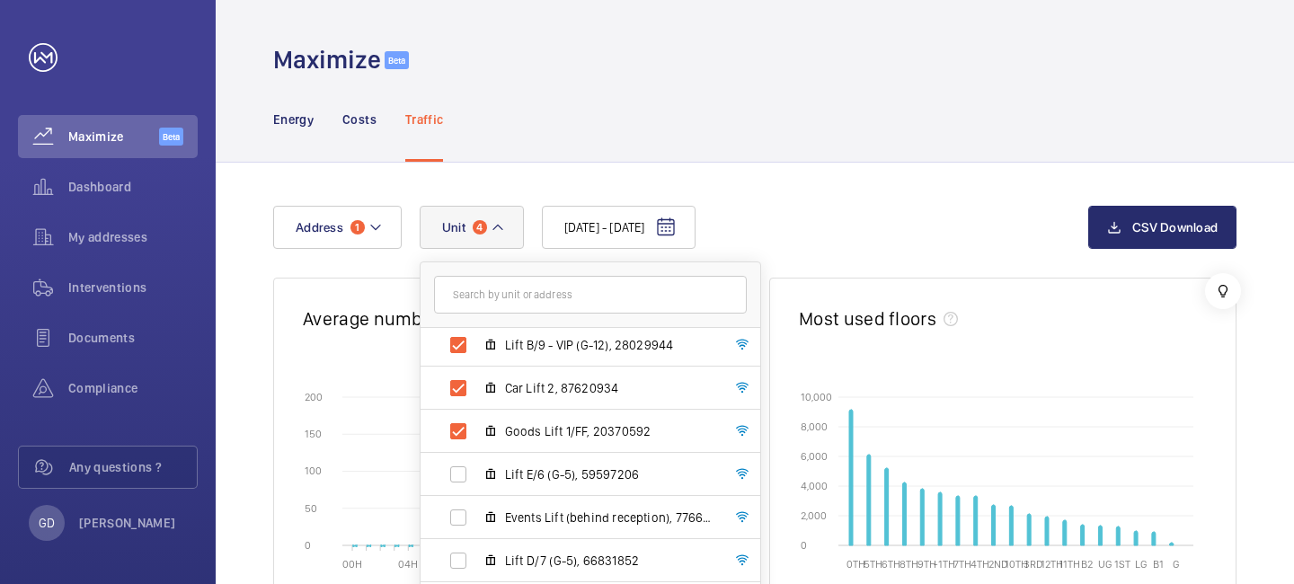
click at [816, 242] on div "[DATE] - [DATE] Address 1 [STREET_ADDRESS] Lift C/8 - VIP (G-12), 21097122 Lift…" at bounding box center [680, 227] width 815 height 43
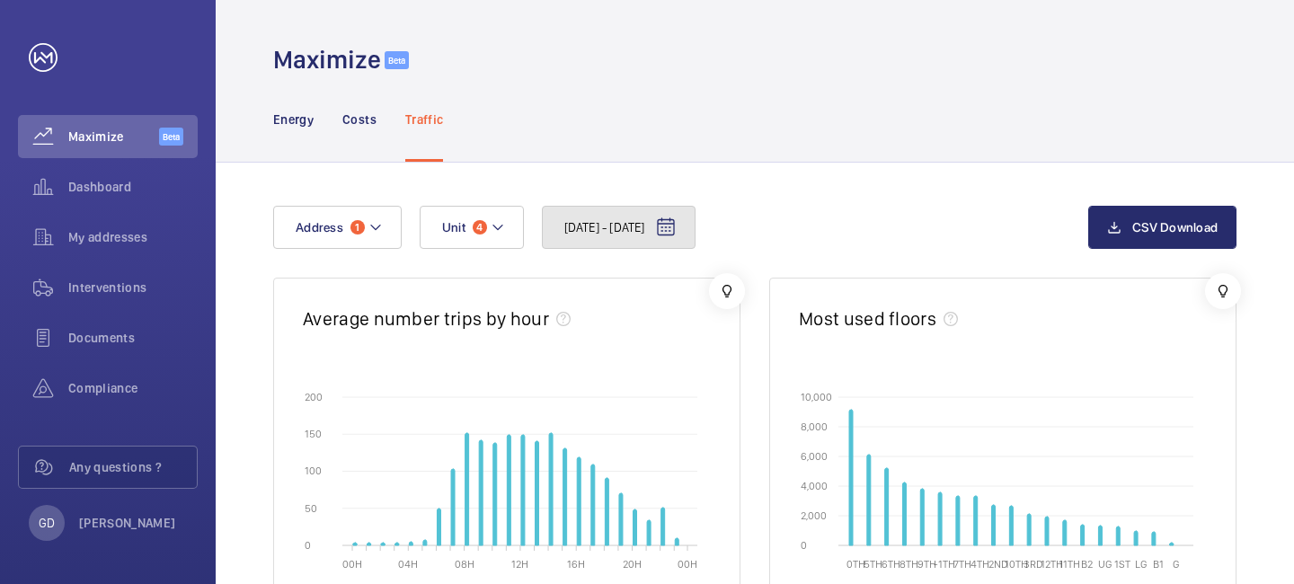
click at [677, 232] on mat-icon at bounding box center [666, 228] width 22 height 22
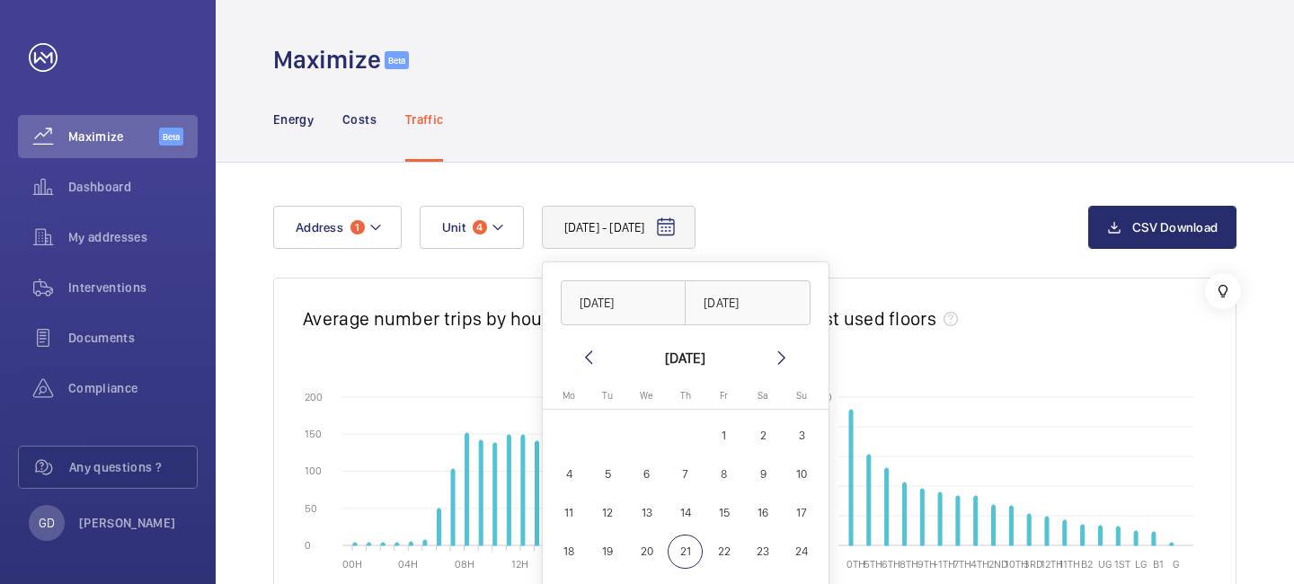
click at [594, 350] on mat-icon at bounding box center [589, 358] width 22 height 22
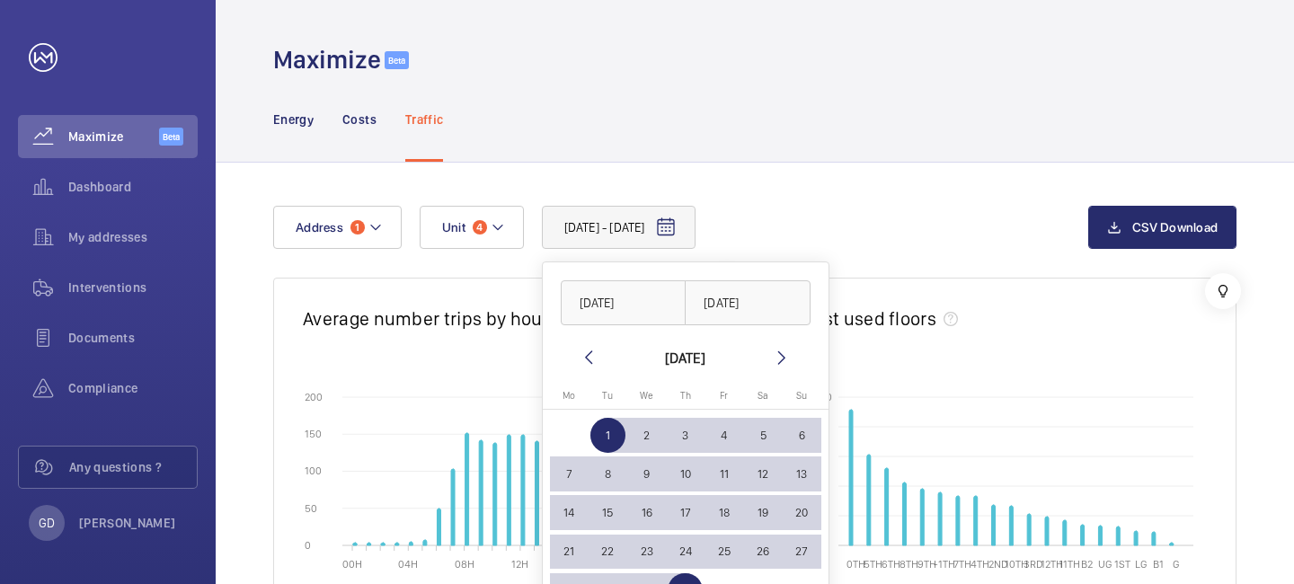
click at [594, 350] on mat-icon at bounding box center [589, 358] width 22 height 22
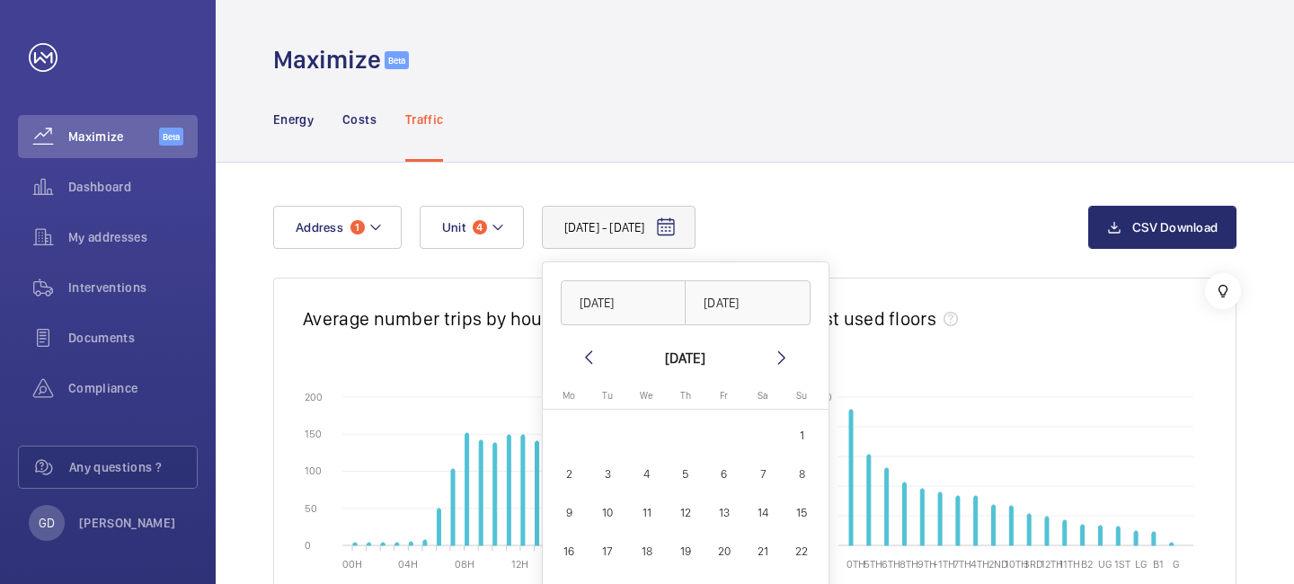
click at [594, 350] on mat-icon at bounding box center [589, 358] width 22 height 22
click at [753, 430] on span "1" at bounding box center [763, 435] width 35 height 35
type input "[DATE]"
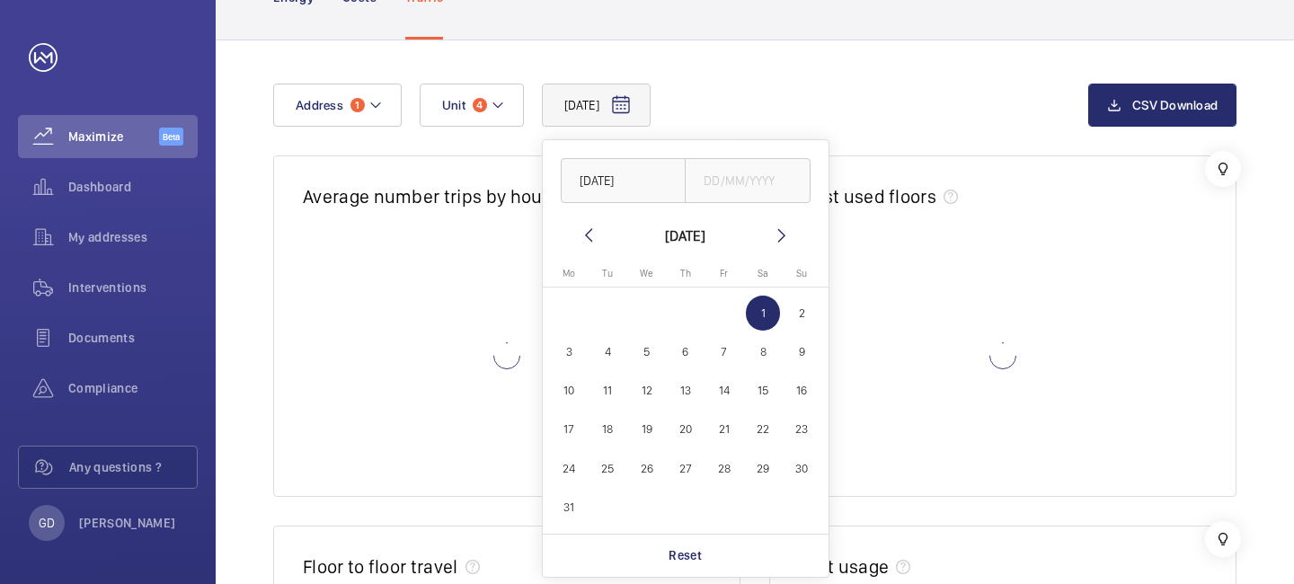
scroll to position [169, 0]
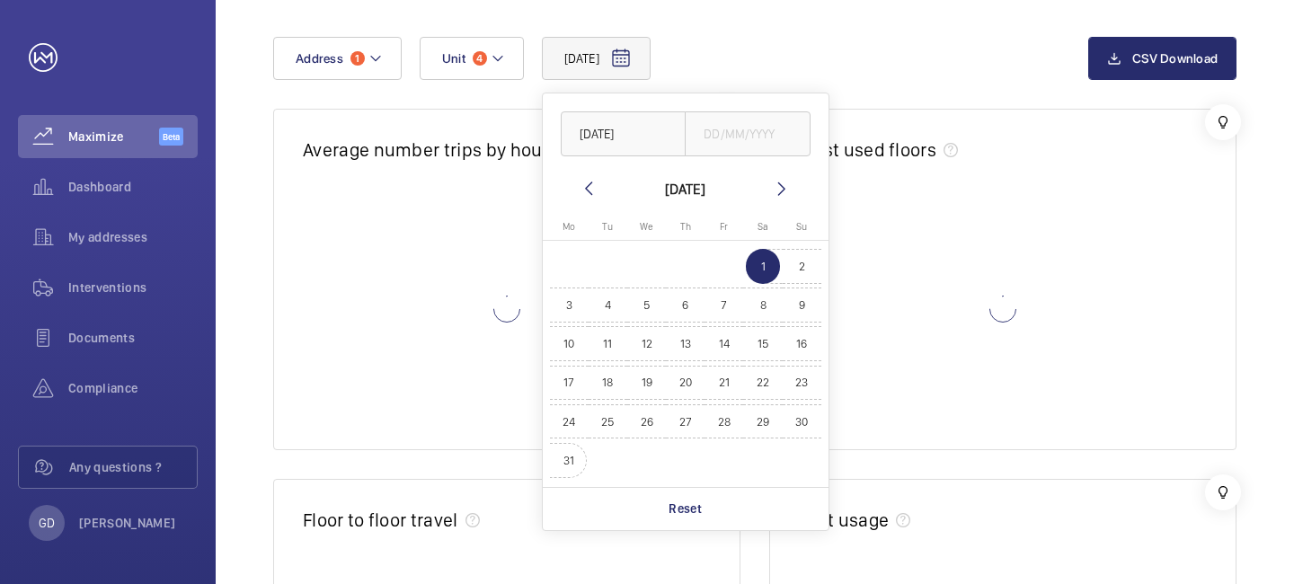
click at [570, 455] on span "31" at bounding box center [569, 460] width 35 height 35
type input "[DATE]"
